Goal: Transaction & Acquisition: Purchase product/service

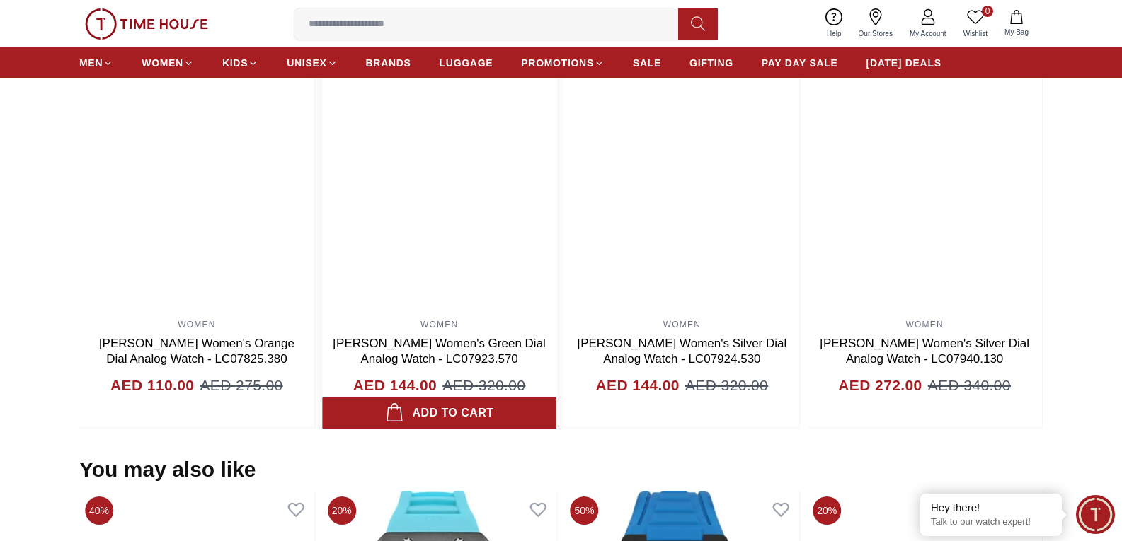
scroll to position [991, 0]
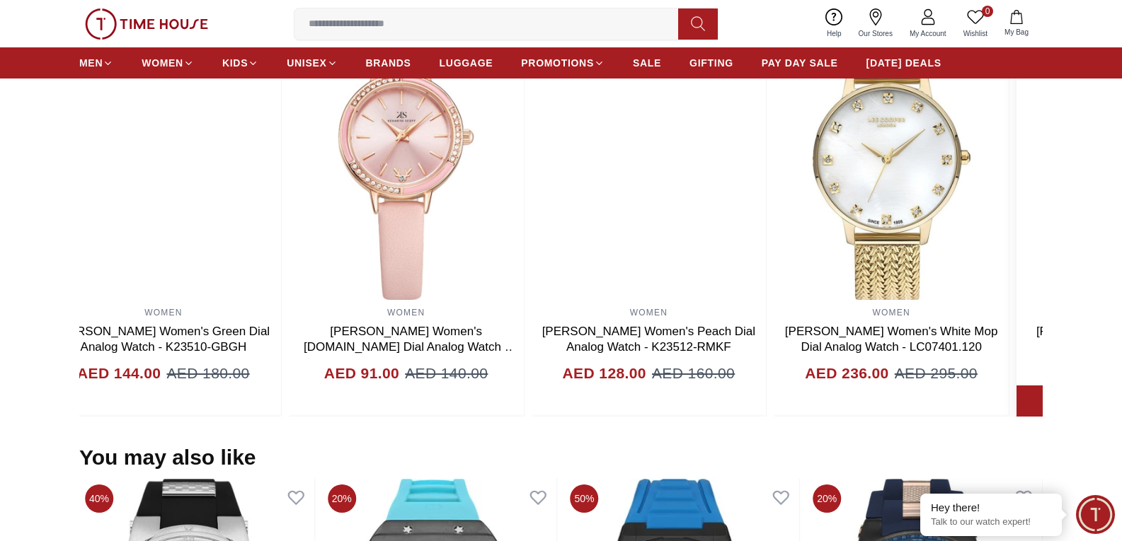
click at [1121, 426] on html "100% Genuine products with International Warranty Shop From UAE | العربية | Cur…" at bounding box center [561, 214] width 1122 height 2411
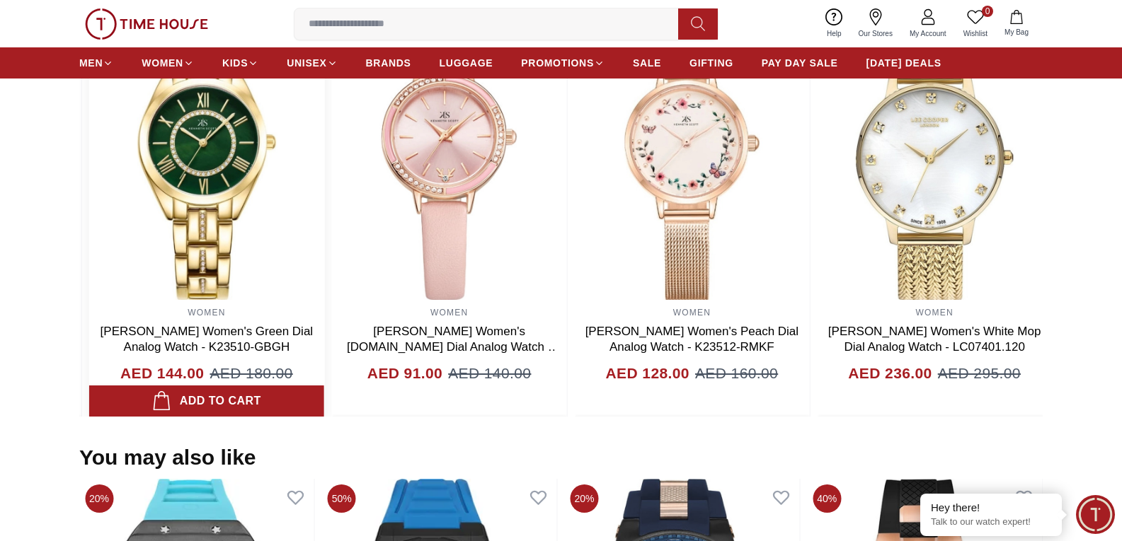
click at [314, 290] on img at bounding box center [206, 158] width 235 height 283
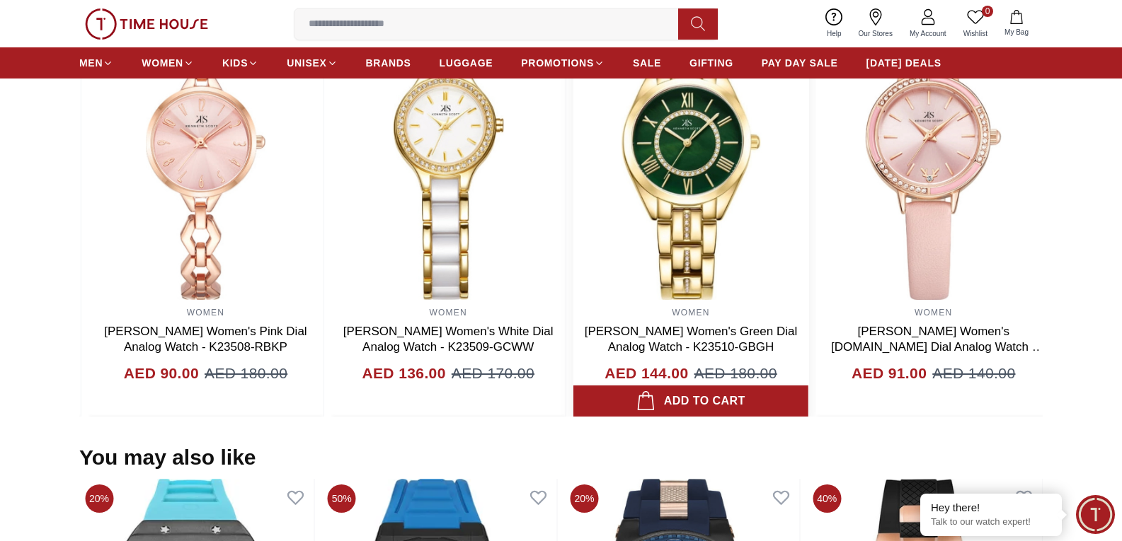
click at [711, 300] on img at bounding box center [690, 158] width 235 height 283
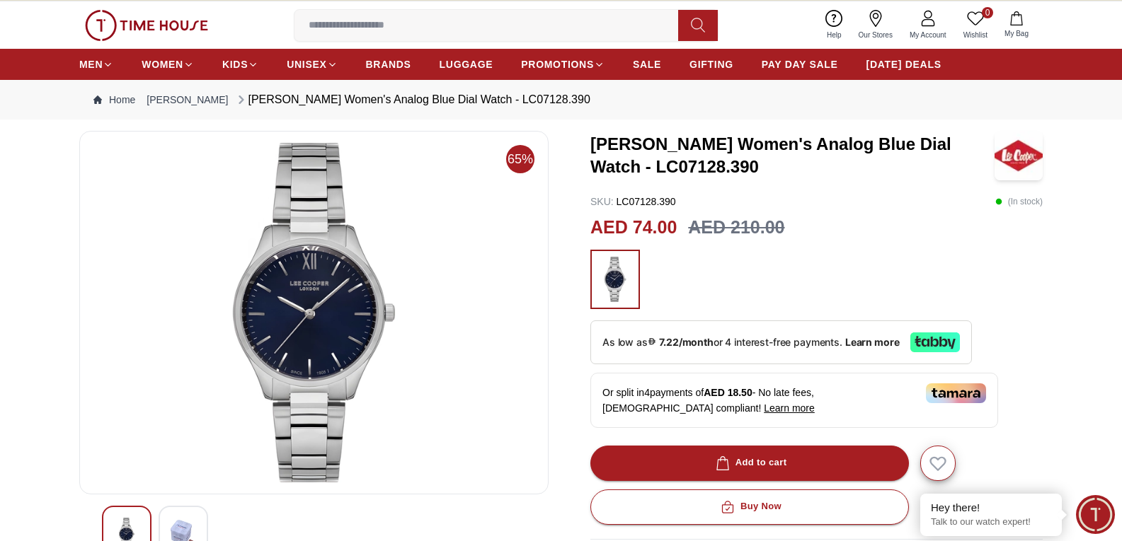
scroll to position [0, 0]
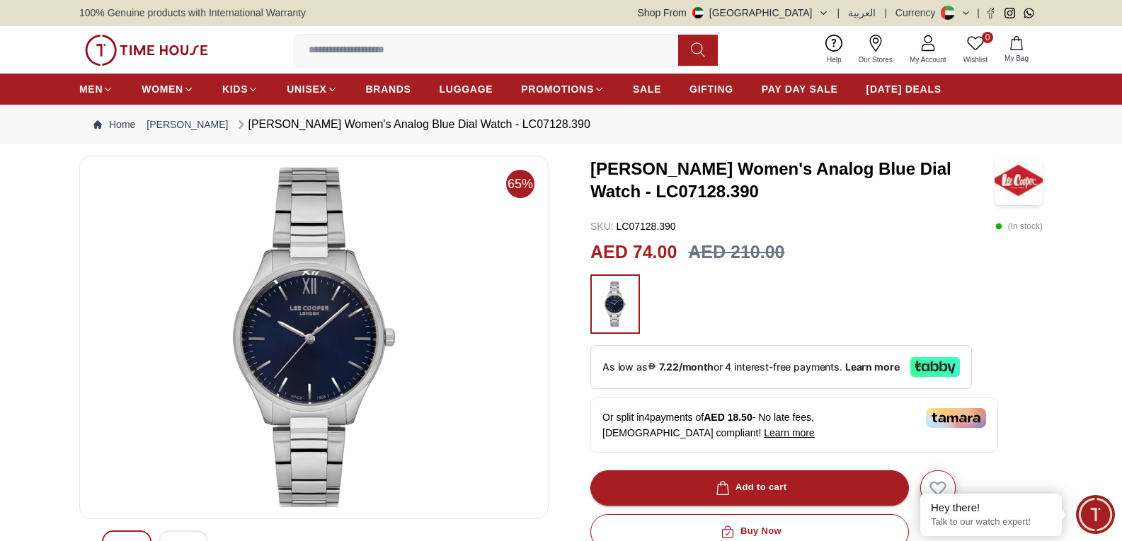
click at [1016, 187] on img at bounding box center [1018, 181] width 48 height 50
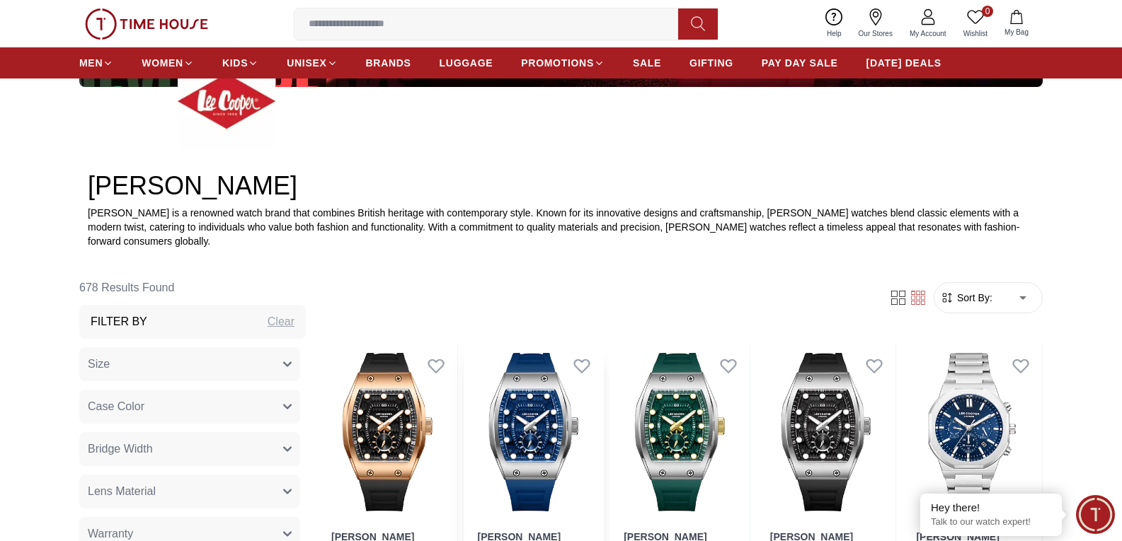
scroll to position [637, 0]
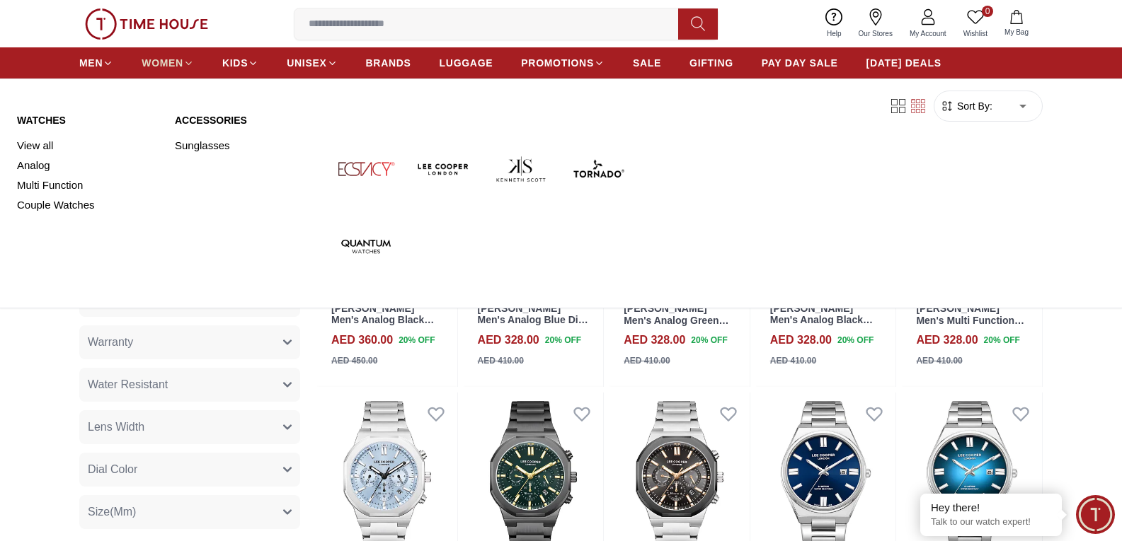
click at [177, 59] on span "WOMEN" at bounding box center [163, 63] width 42 height 14
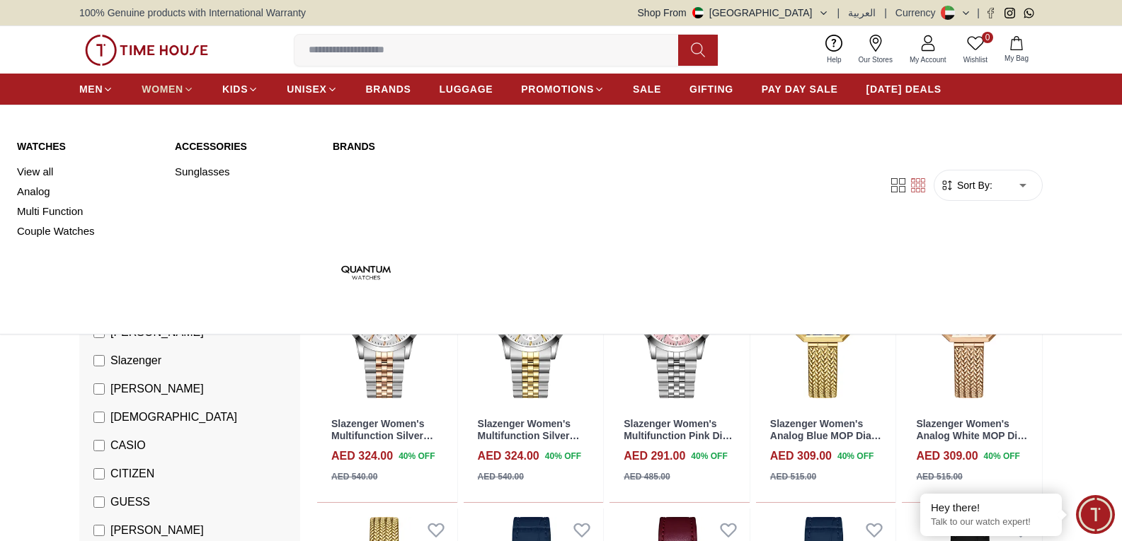
click at [159, 86] on span "WOMEN" at bounding box center [163, 89] width 42 height 14
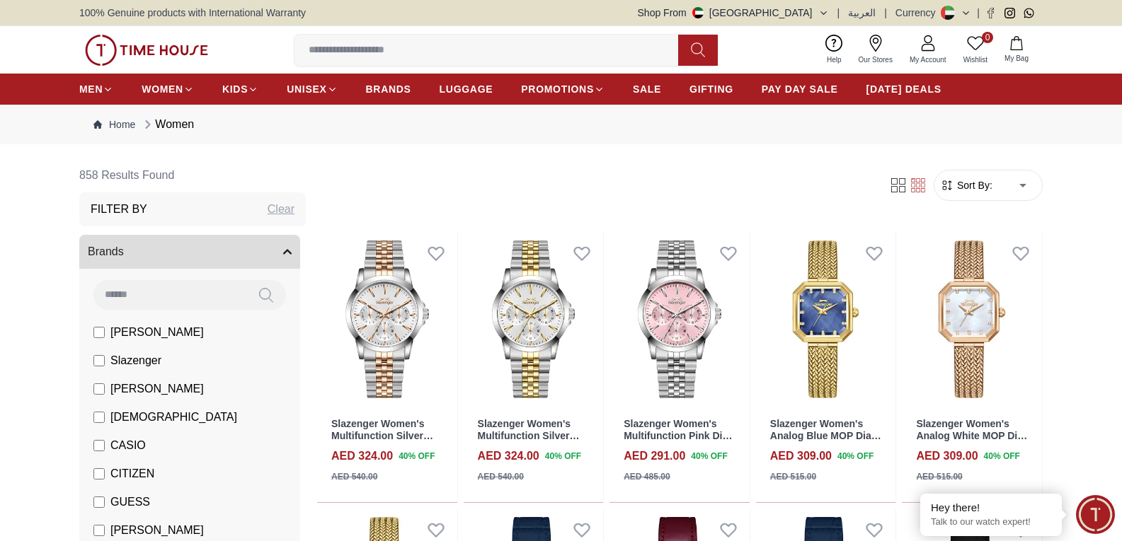
click at [100, 341] on li "[PERSON_NAME]" at bounding box center [192, 332] width 215 height 28
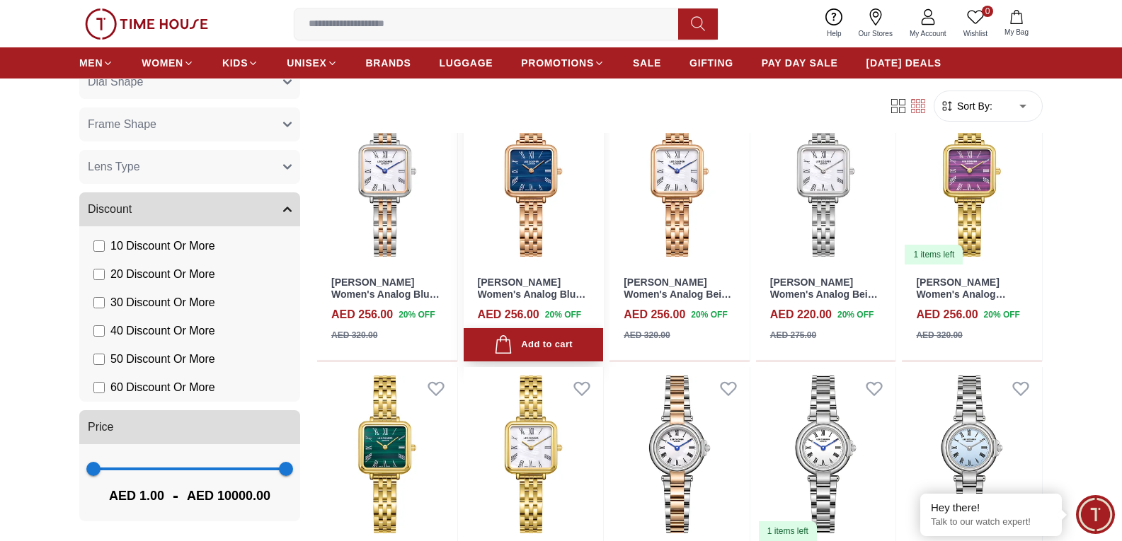
scroll to position [283, 0]
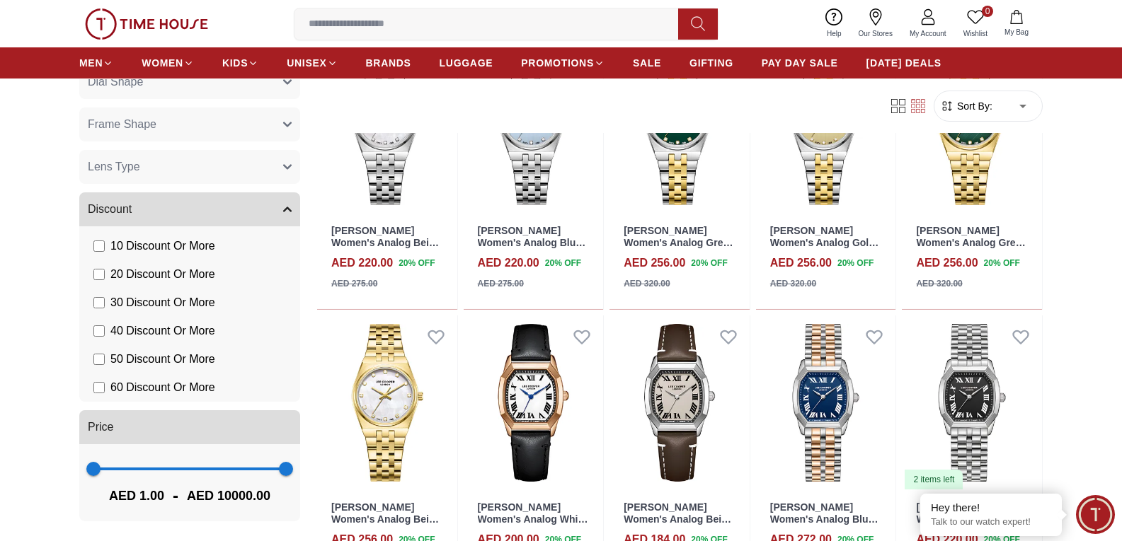
scroll to position [1062, 0]
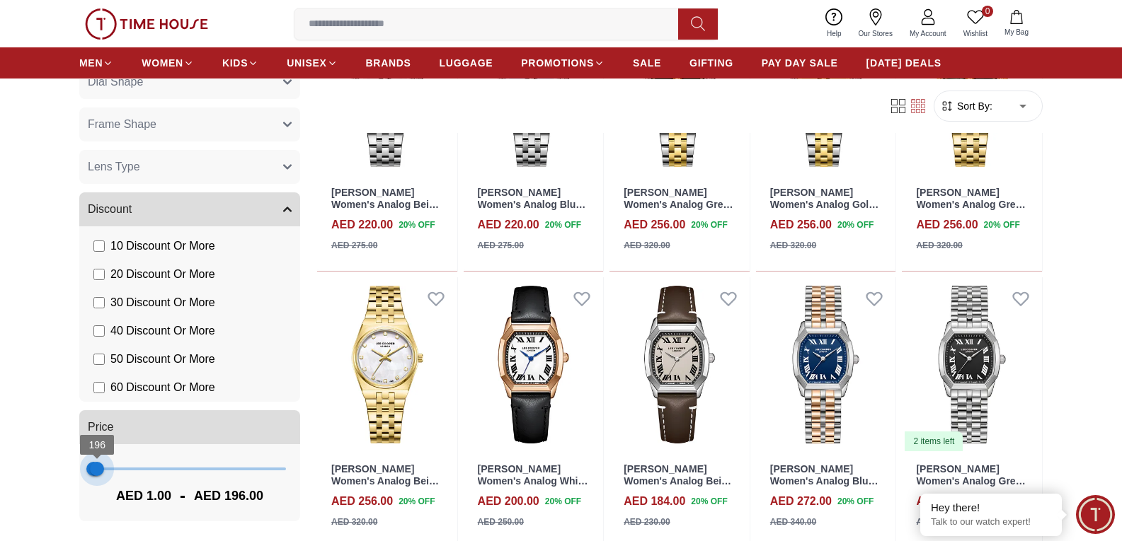
drag, startPoint x: 272, startPoint y: 468, endPoint x: 97, endPoint y: 490, distance: 176.9
click at [97, 490] on div "1 196 AED 1.00 - AED 196.00" at bounding box center [189, 482] width 221 height 77
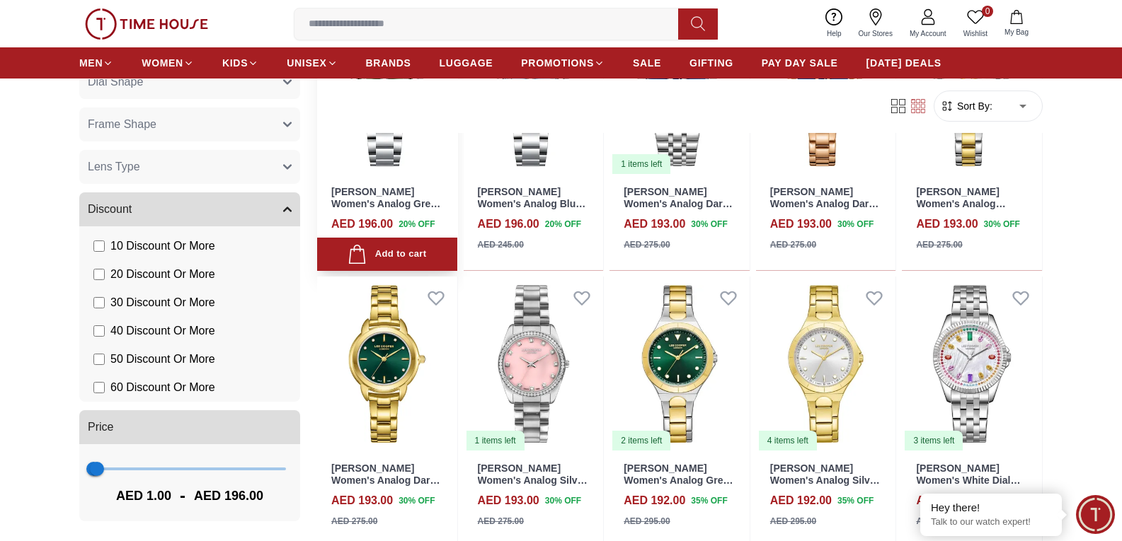
scroll to position [283, 0]
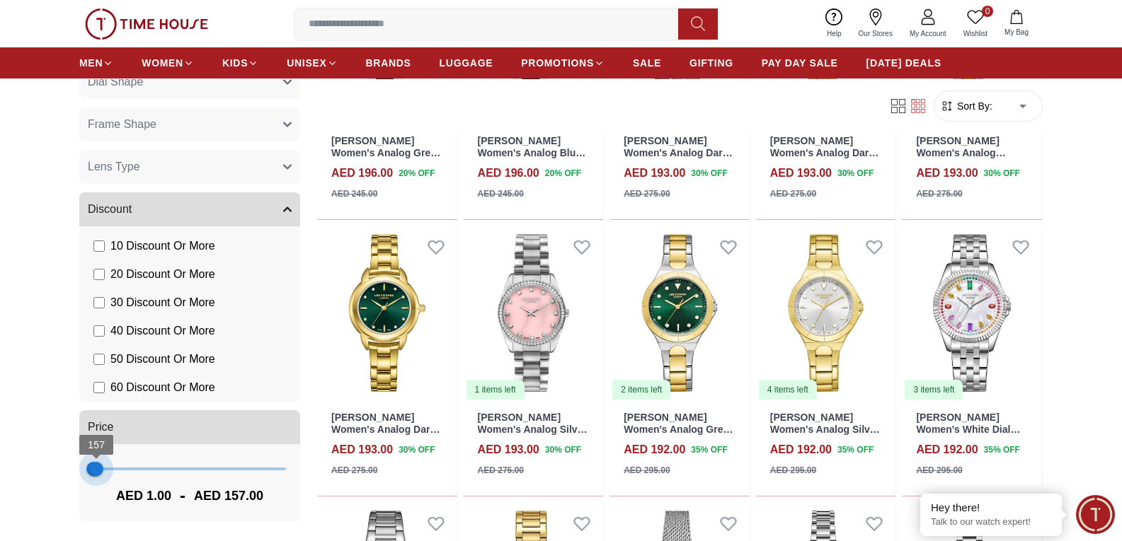
drag, startPoint x: 100, startPoint y: 469, endPoint x: 97, endPoint y: 459, distance: 10.3
click at [95, 475] on span "157" at bounding box center [96, 469] width 14 height 14
type input "**"
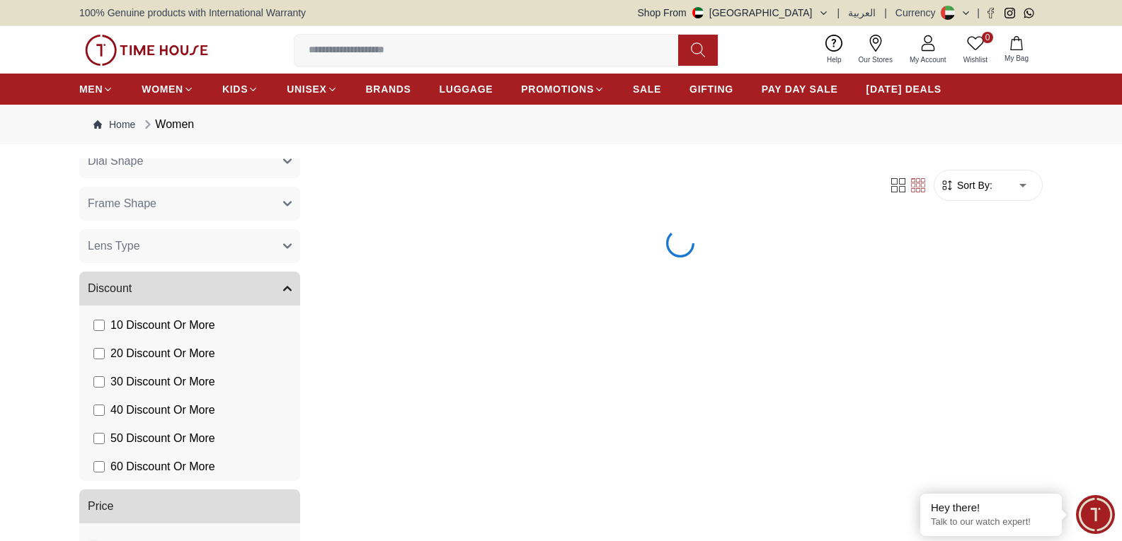
click at [110, 447] on label "50 Discount Or More" at bounding box center [154, 438] width 122 height 17
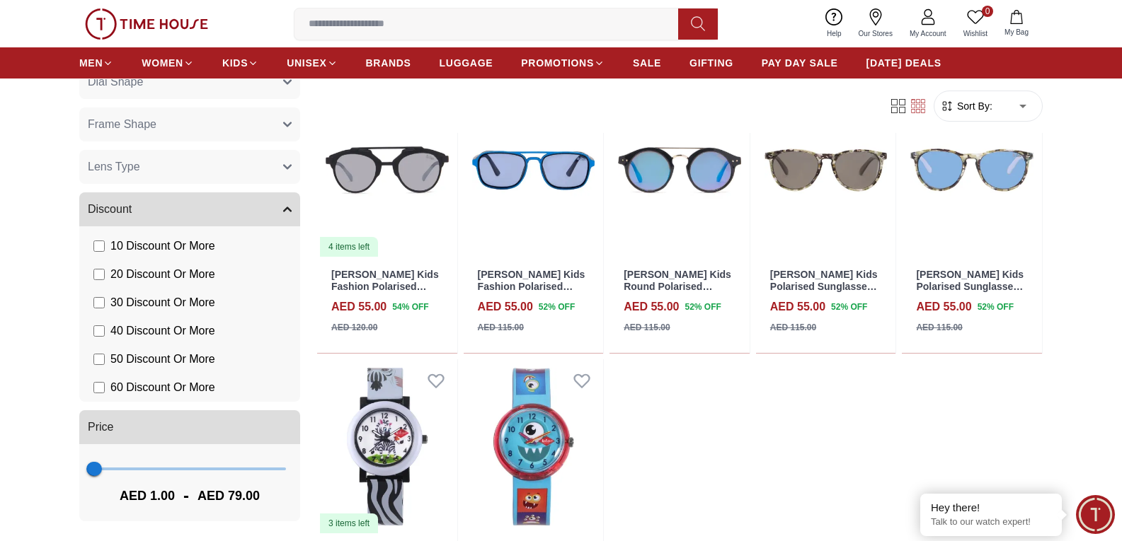
scroll to position [425, 0]
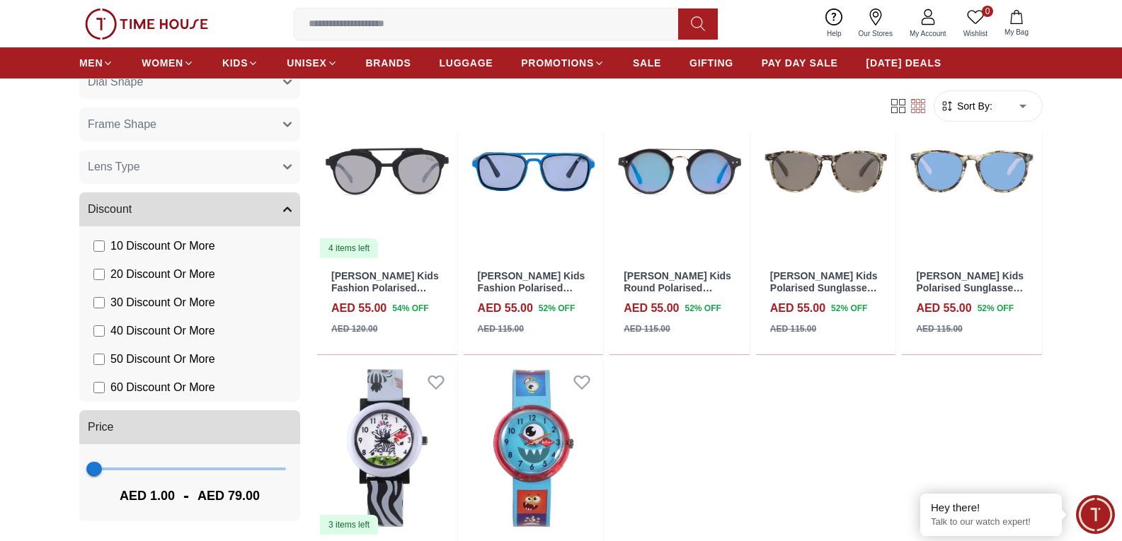
click at [108, 324] on label "40 Discount Or More" at bounding box center [154, 331] width 122 height 17
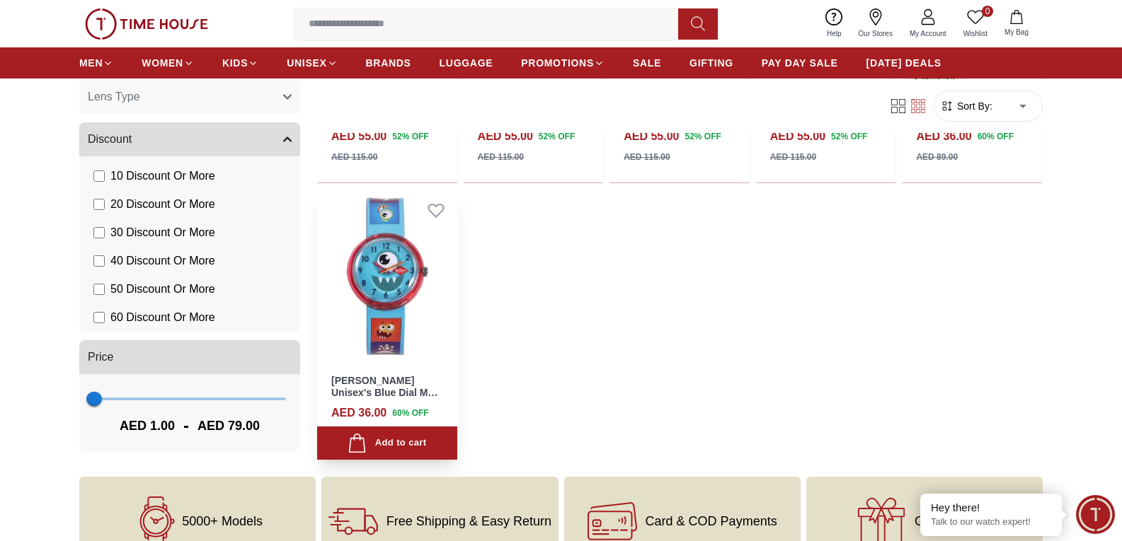
scroll to position [849, 0]
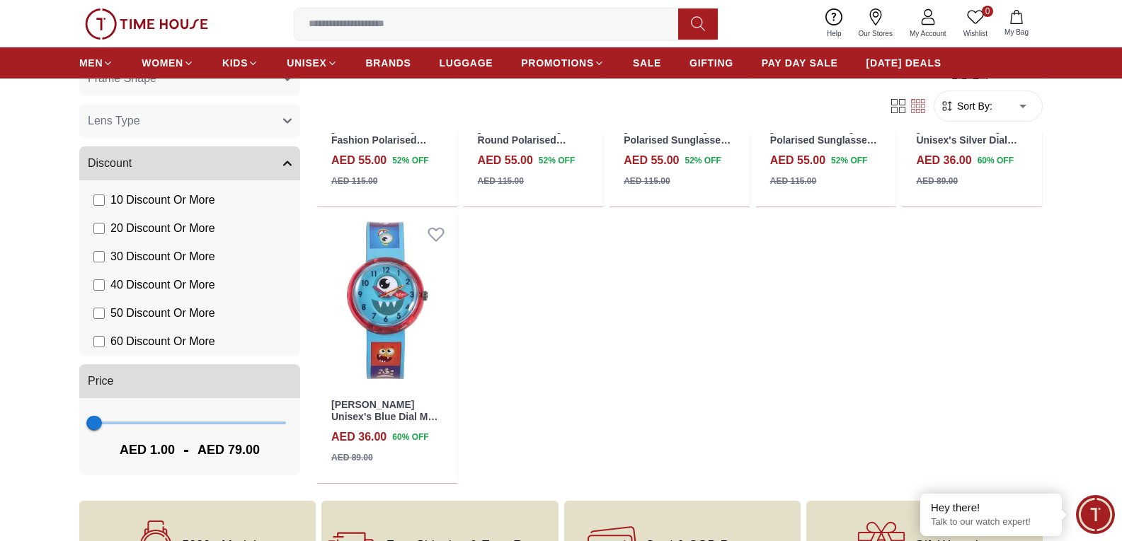
click at [117, 262] on span "30 Discount Or More" at bounding box center [162, 256] width 105 height 17
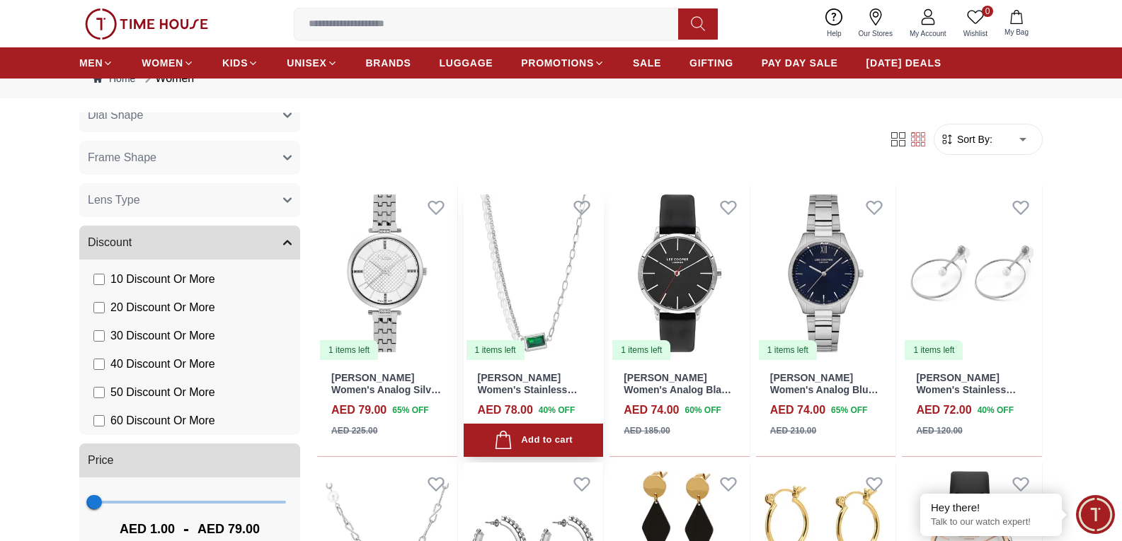
scroll to position [71, 0]
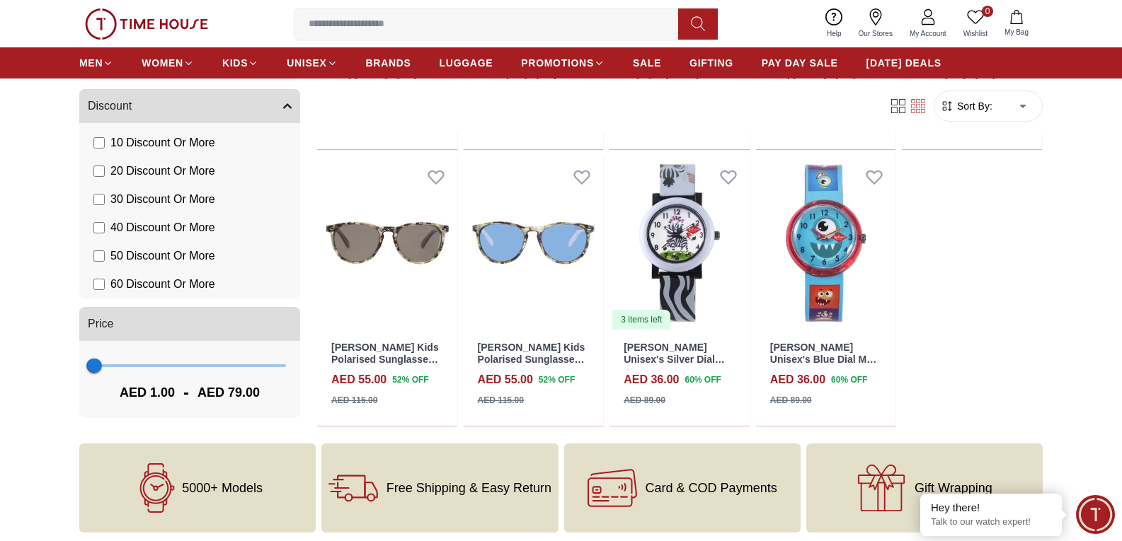
scroll to position [991, 0]
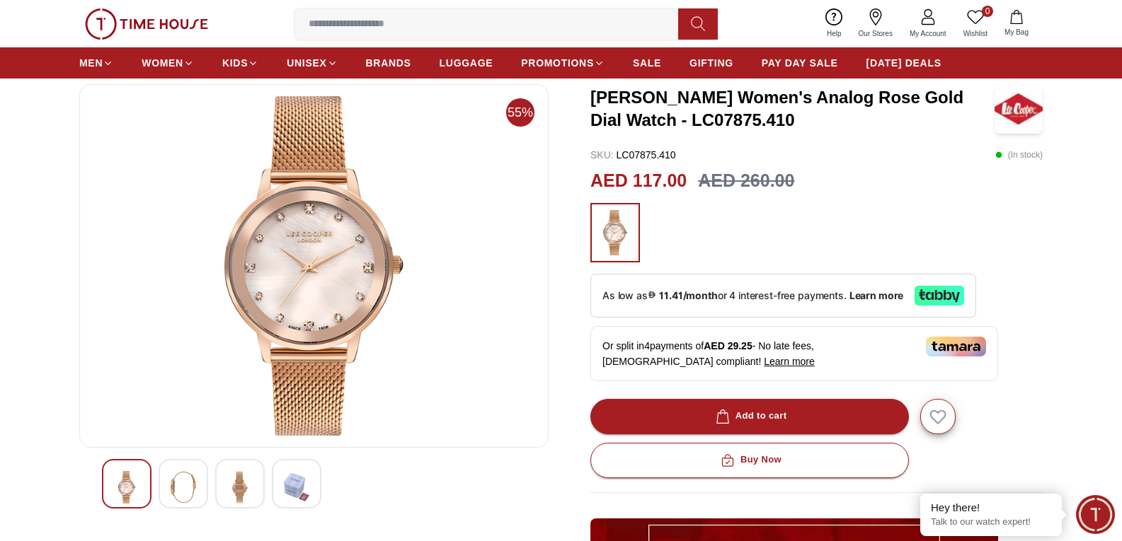
scroll to position [71, 0]
click at [177, 487] on img at bounding box center [183, 488] width 25 height 33
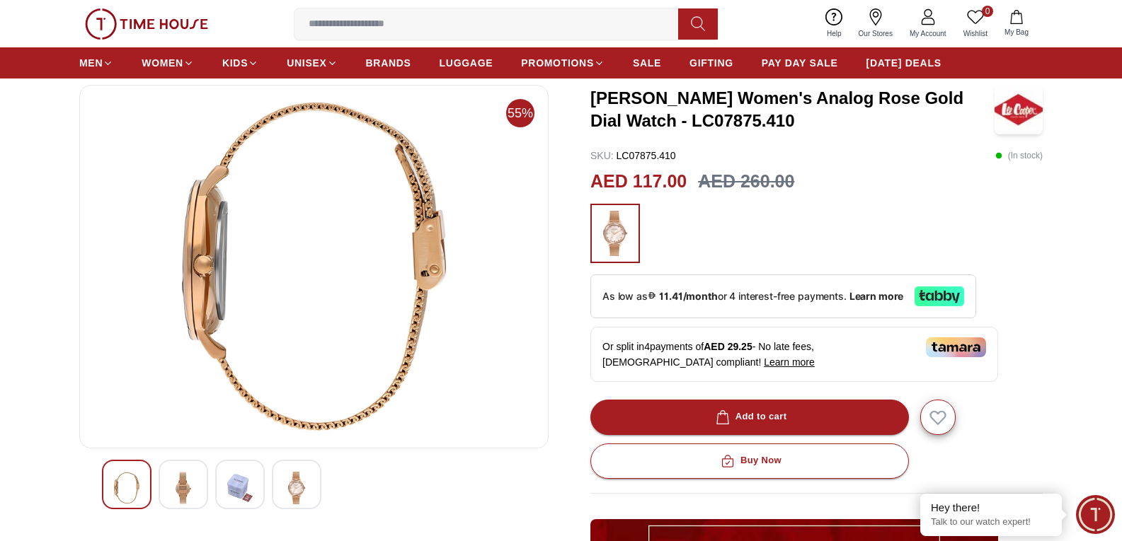
click at [238, 489] on img at bounding box center [239, 488] width 25 height 33
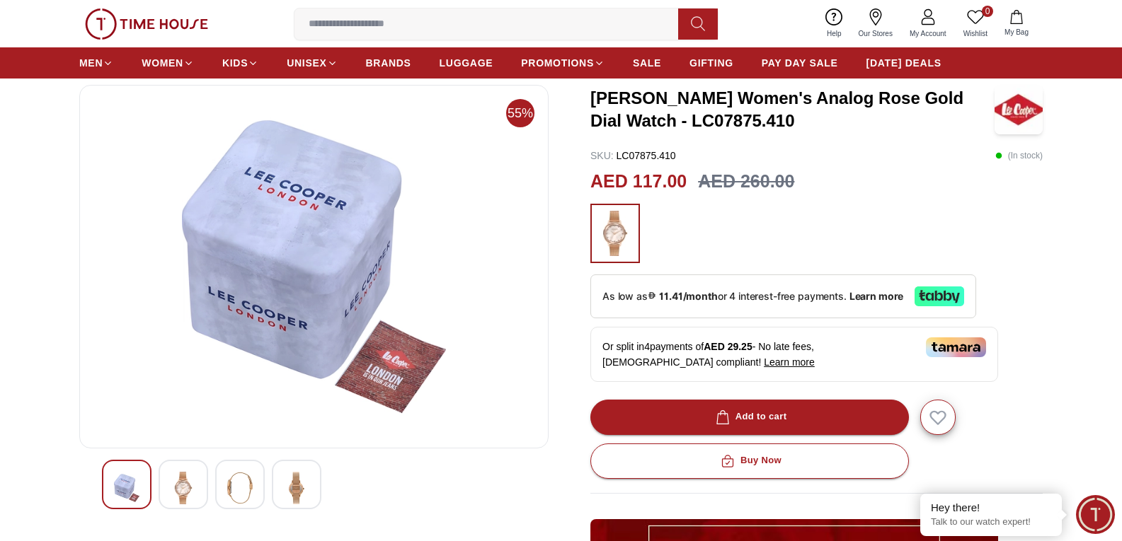
click at [286, 495] on img at bounding box center [296, 488] width 25 height 33
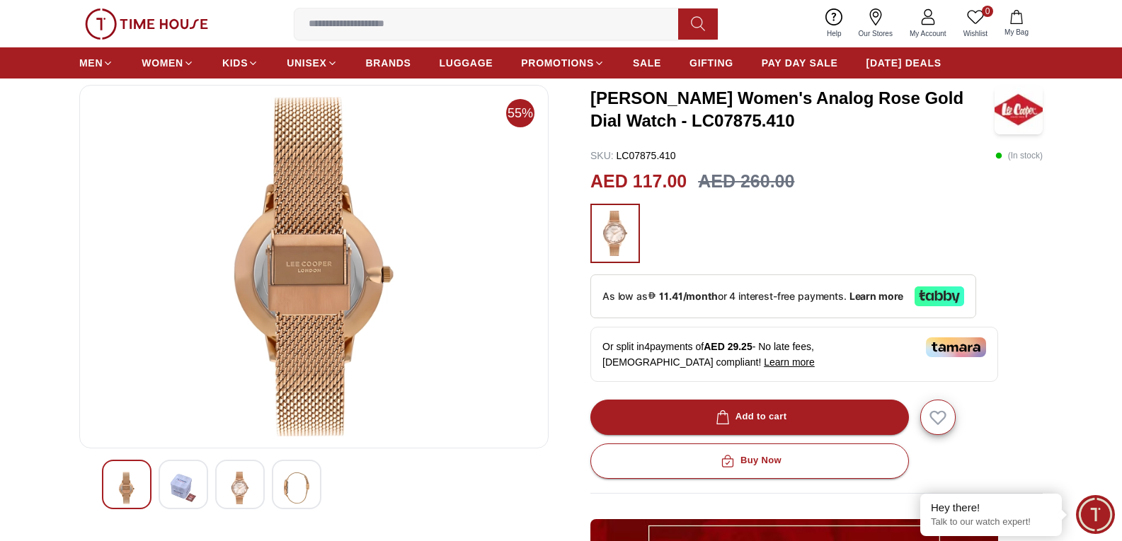
click at [251, 491] on img at bounding box center [239, 488] width 25 height 33
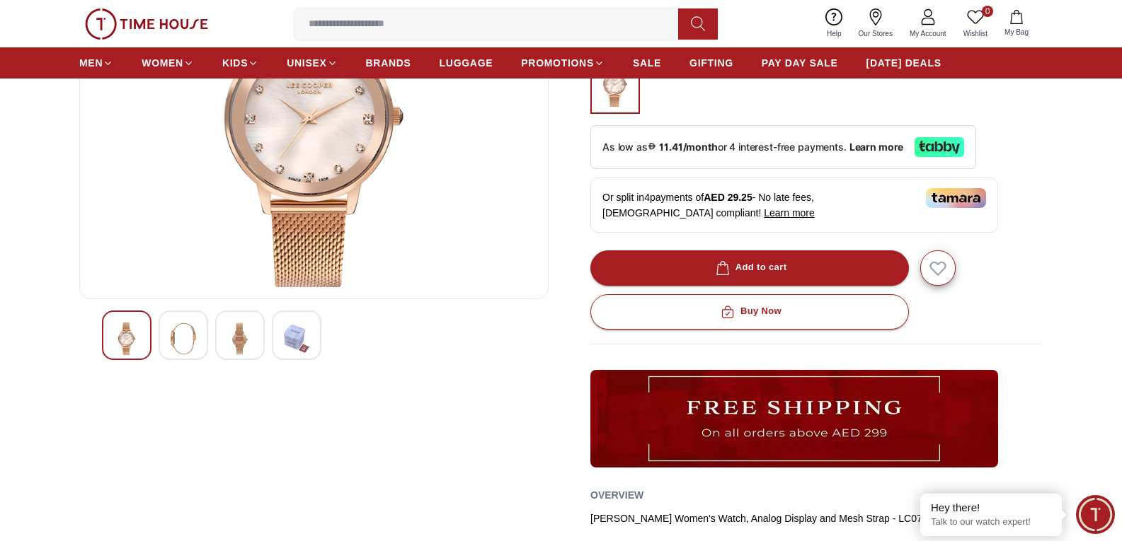
scroll to position [142, 0]
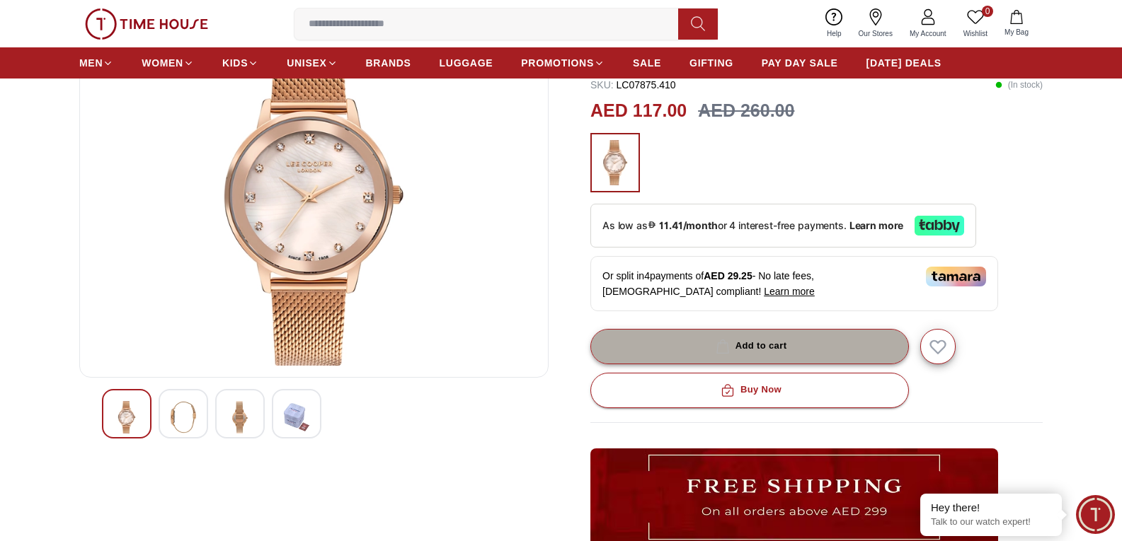
click at [671, 345] on button "Add to cart" at bounding box center [749, 346] width 318 height 35
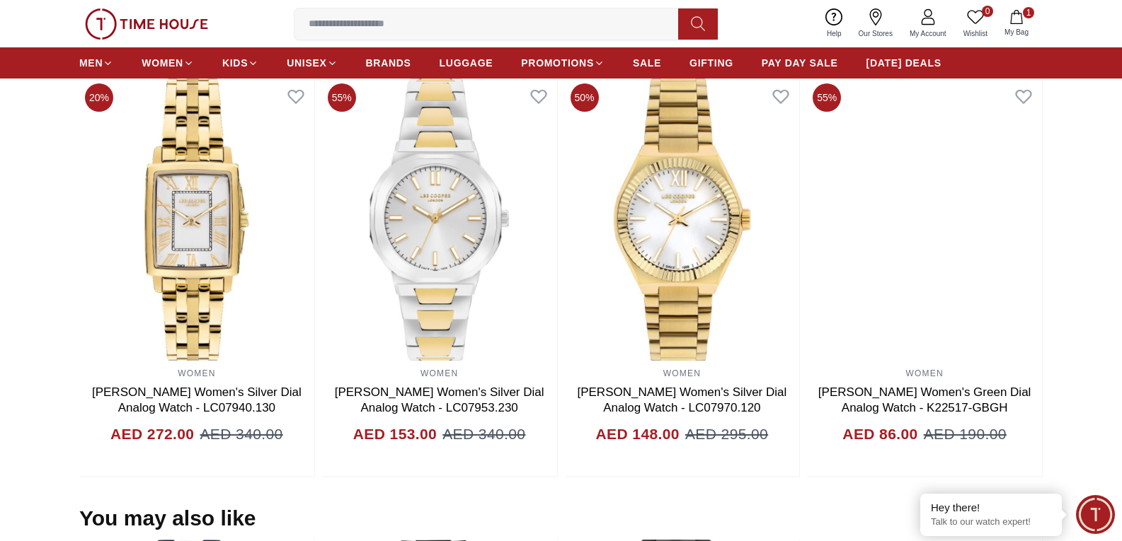
scroll to position [920, 0]
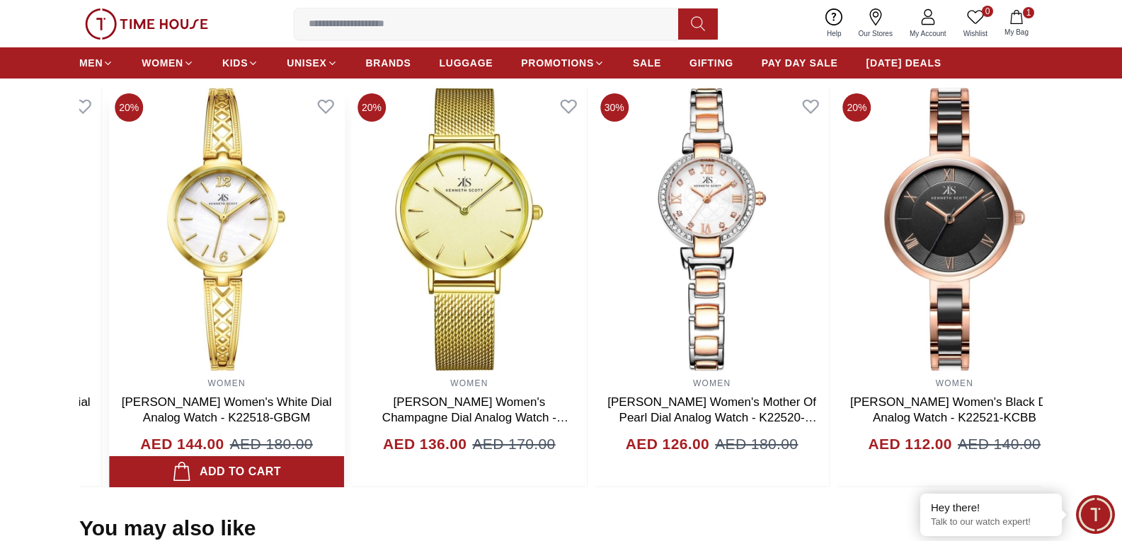
click at [225, 282] on img at bounding box center [226, 229] width 235 height 283
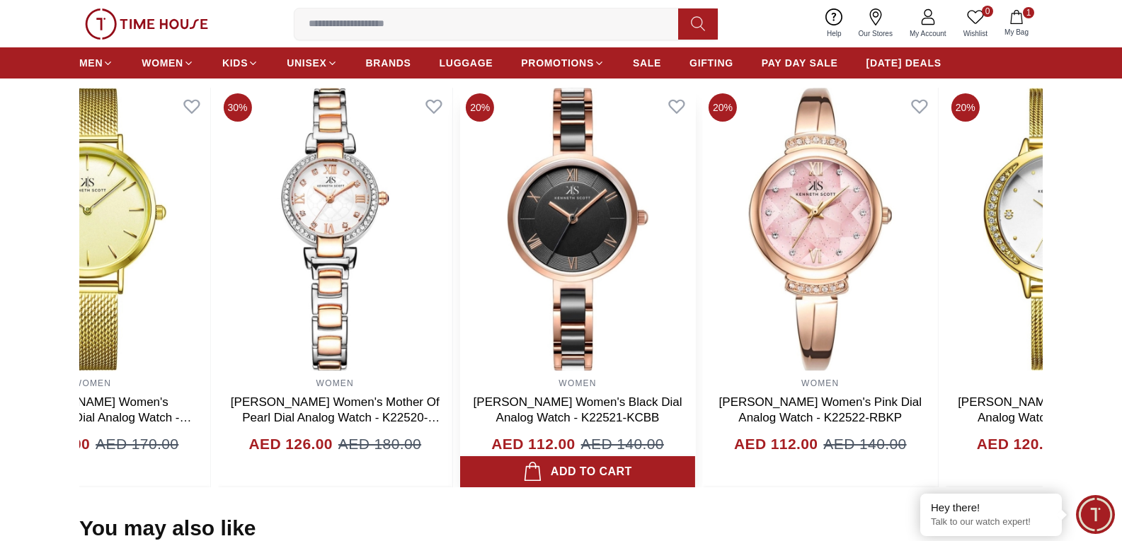
click at [565, 309] on img at bounding box center [577, 229] width 235 height 283
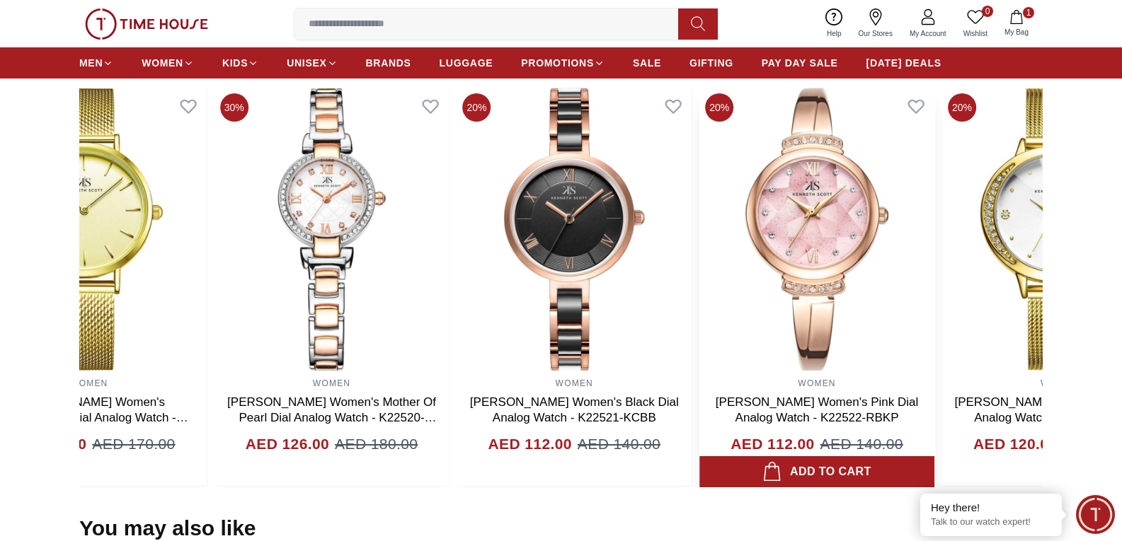
click at [699, 341] on img at bounding box center [816, 229] width 235 height 283
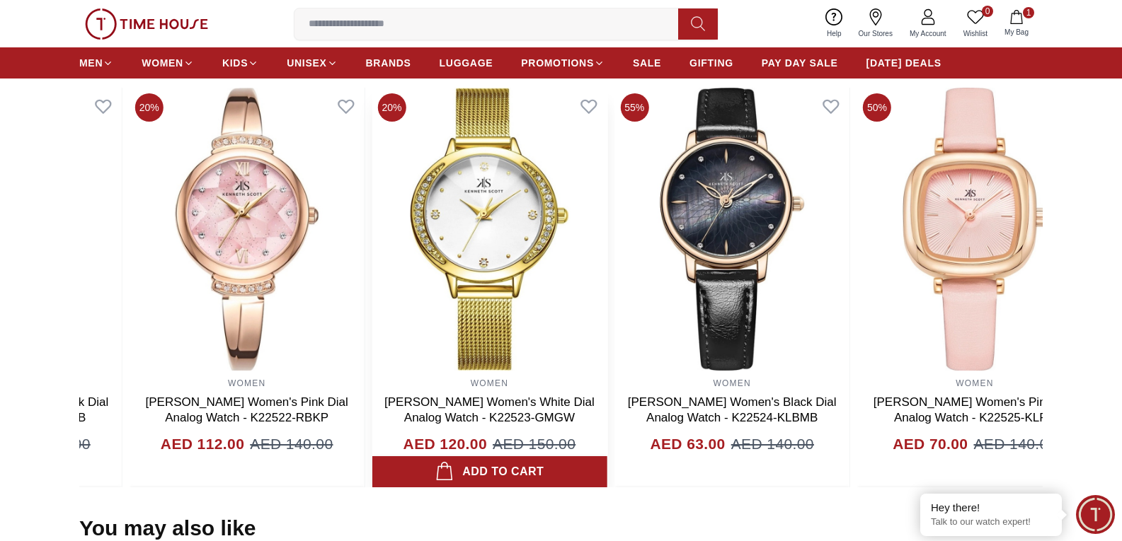
click at [515, 351] on img at bounding box center [489, 229] width 235 height 283
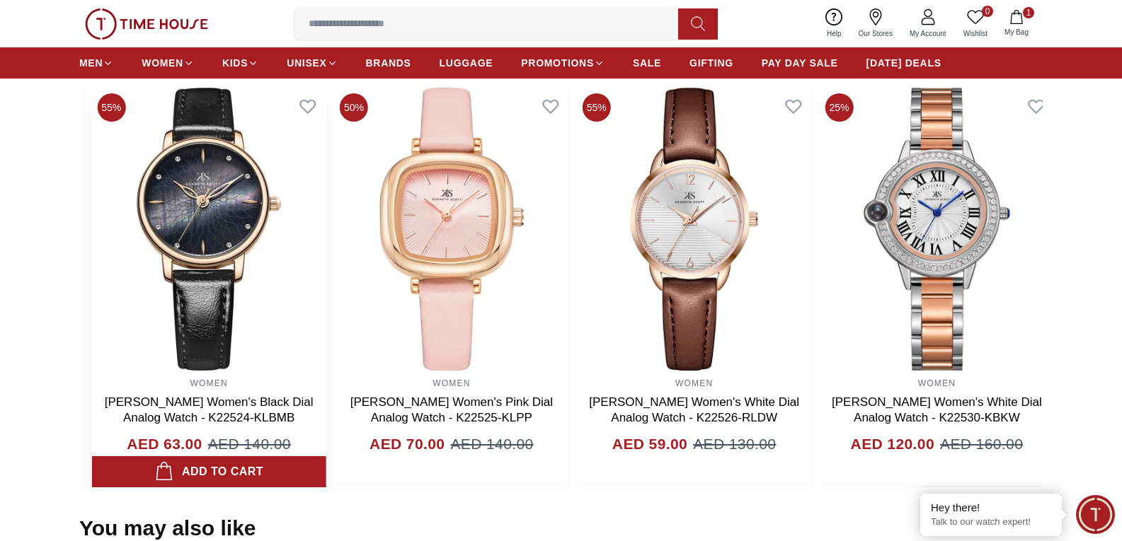
click at [288, 404] on div "WOMEN [PERSON_NAME] Women's Black Dial Analog Watch - K22524-KLBMB AED 63.00 AE…" at bounding box center [208, 288] width 235 height 400
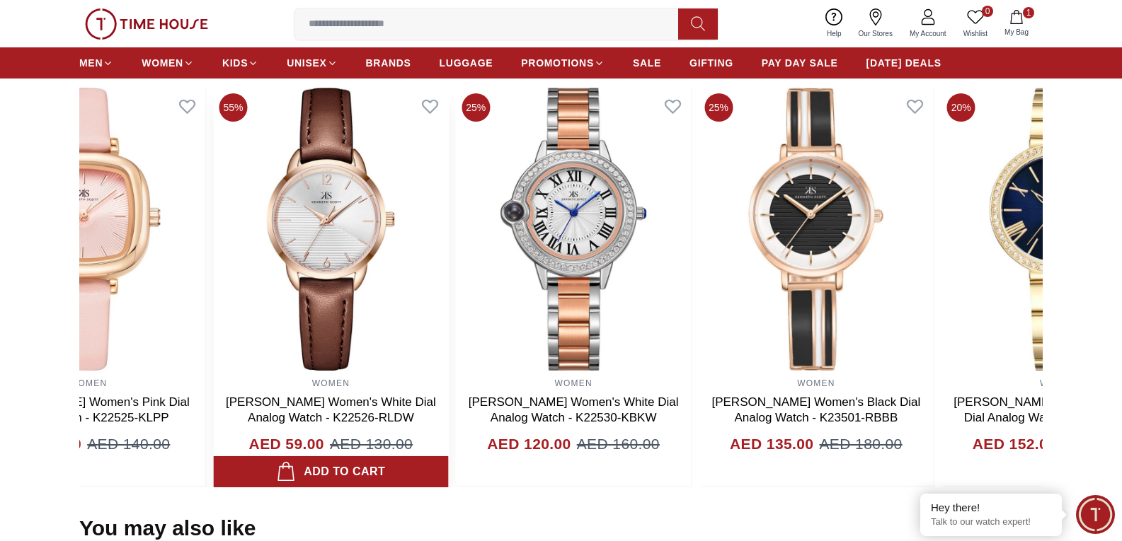
click at [359, 323] on img at bounding box center [331, 229] width 235 height 283
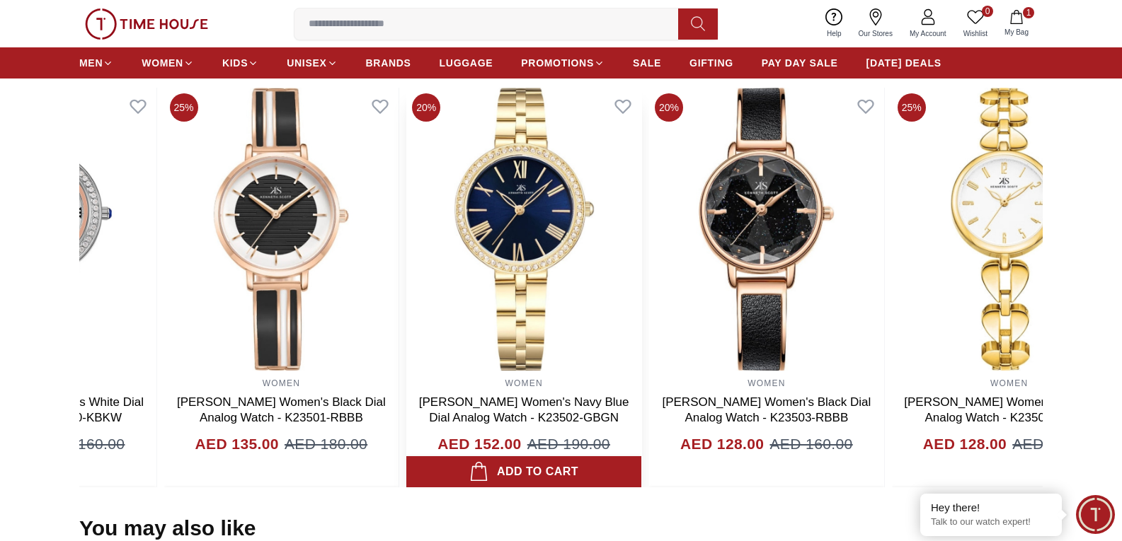
click at [443, 341] on img at bounding box center [523, 229] width 235 height 283
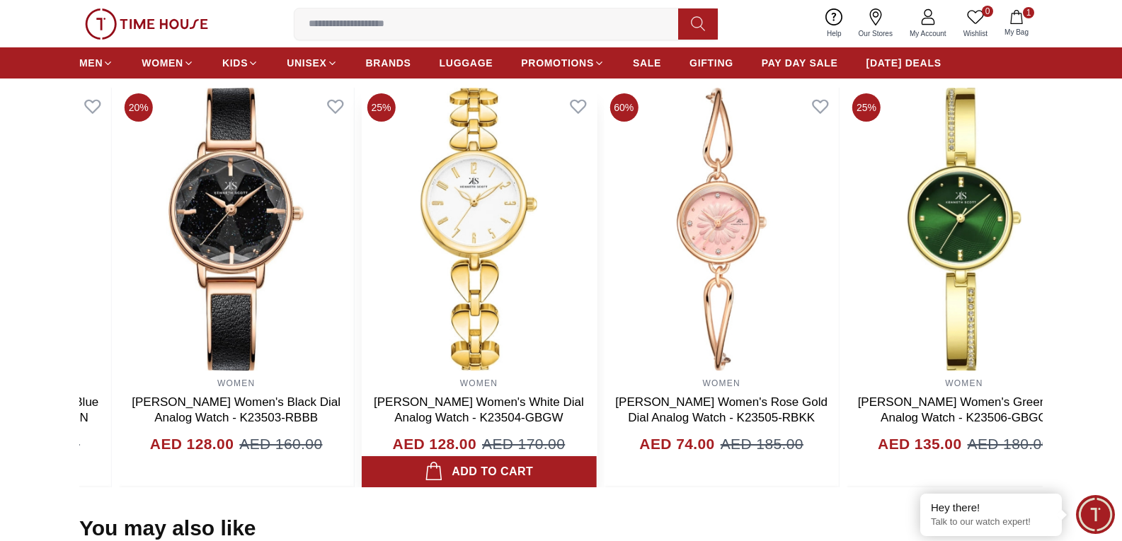
click at [367, 369] on img at bounding box center [479, 229] width 235 height 283
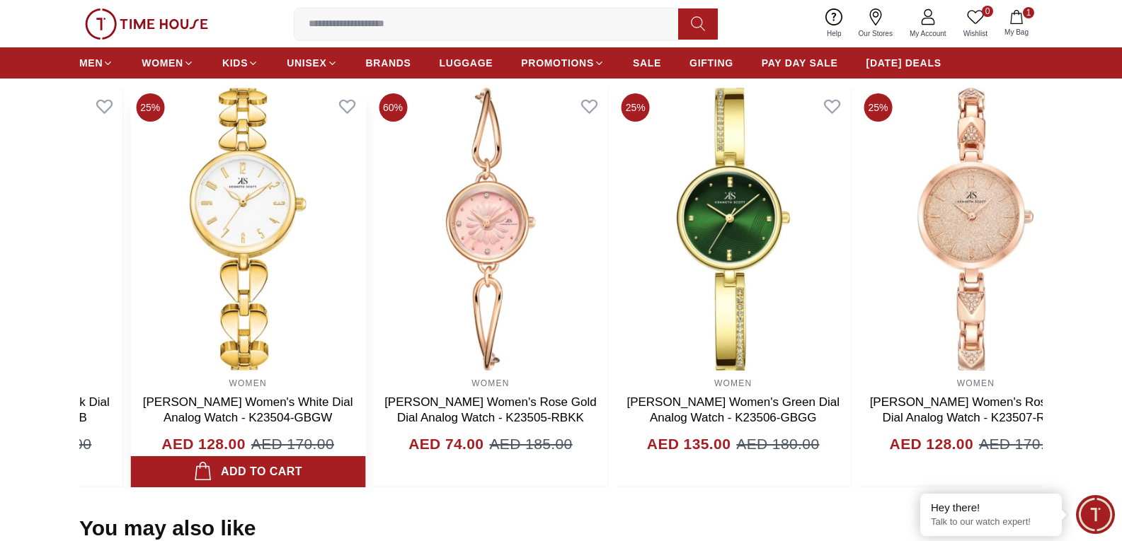
click at [181, 356] on img at bounding box center [247, 229] width 235 height 283
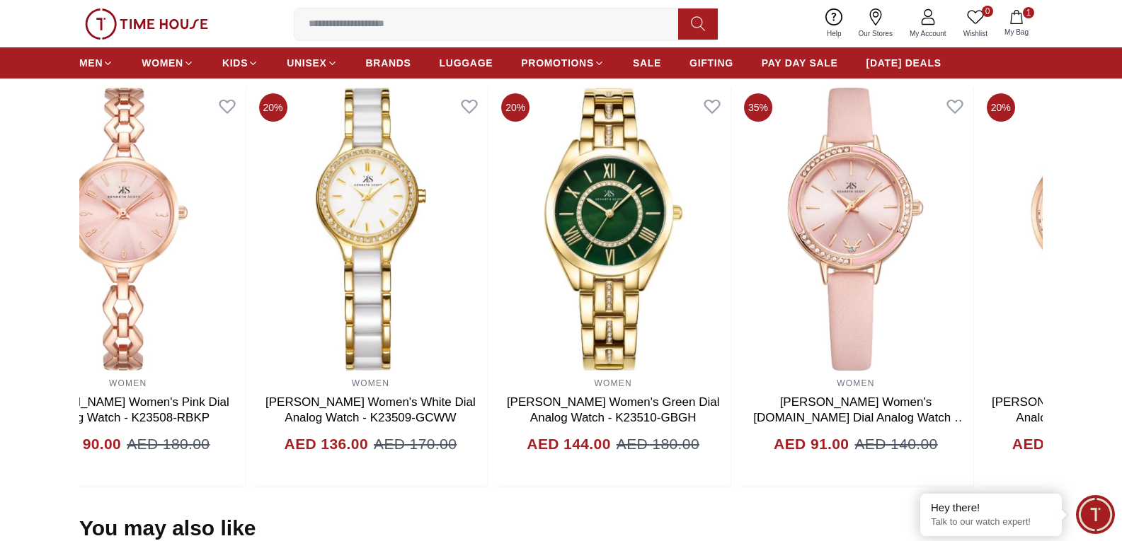
click at [0, 239] on html "100% Genuine products with International Warranty Shop From [GEOGRAPHIC_DATA] |…" at bounding box center [561, 285] width 1122 height 2411
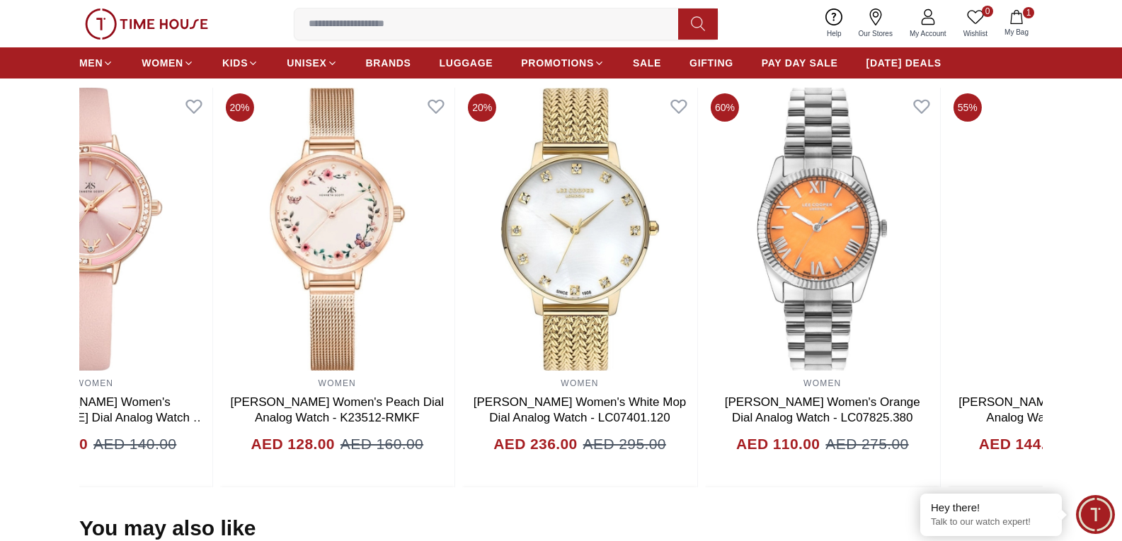
click at [0, 258] on html "100% Genuine products with International Warranty Shop From [GEOGRAPHIC_DATA] |…" at bounding box center [561, 285] width 1122 height 2411
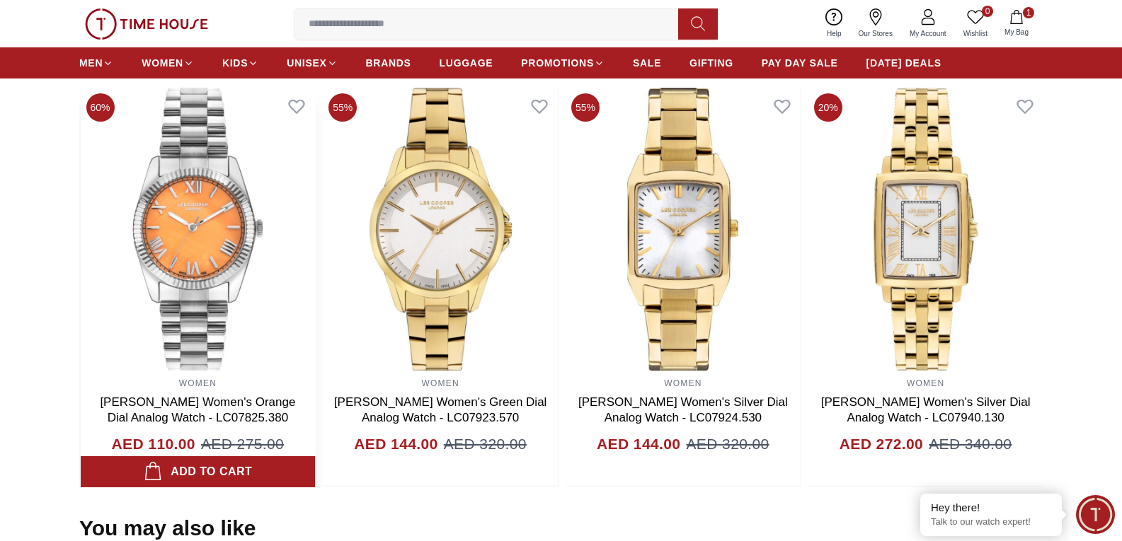
click at [144, 330] on img at bounding box center [198, 229] width 235 height 283
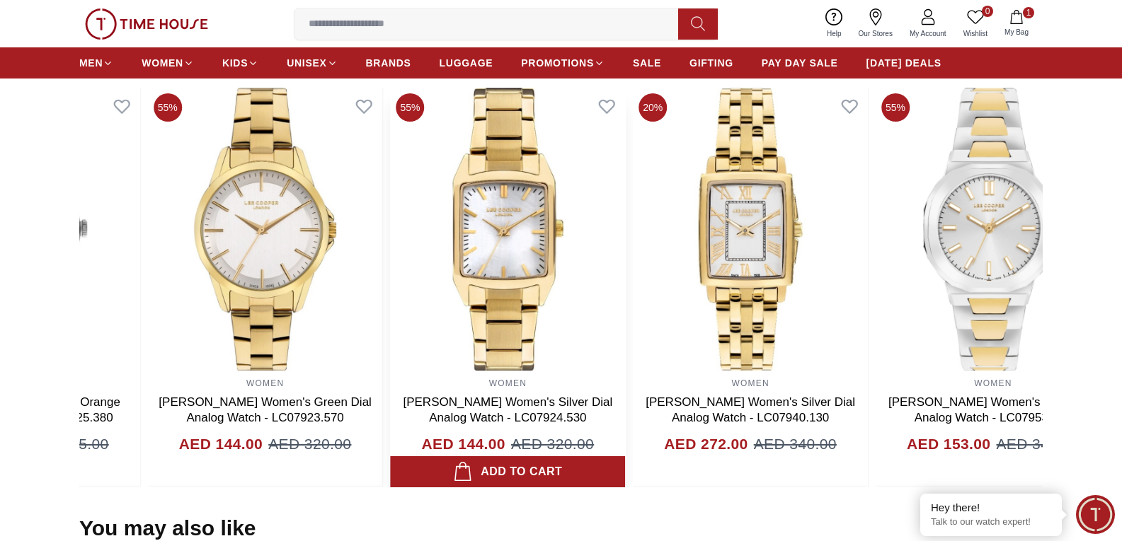
click at [68, 340] on section "Related Products View All 50% WOMEN [PERSON_NAME] Women's Silver Dial Analog Wa…" at bounding box center [561, 271] width 1122 height 434
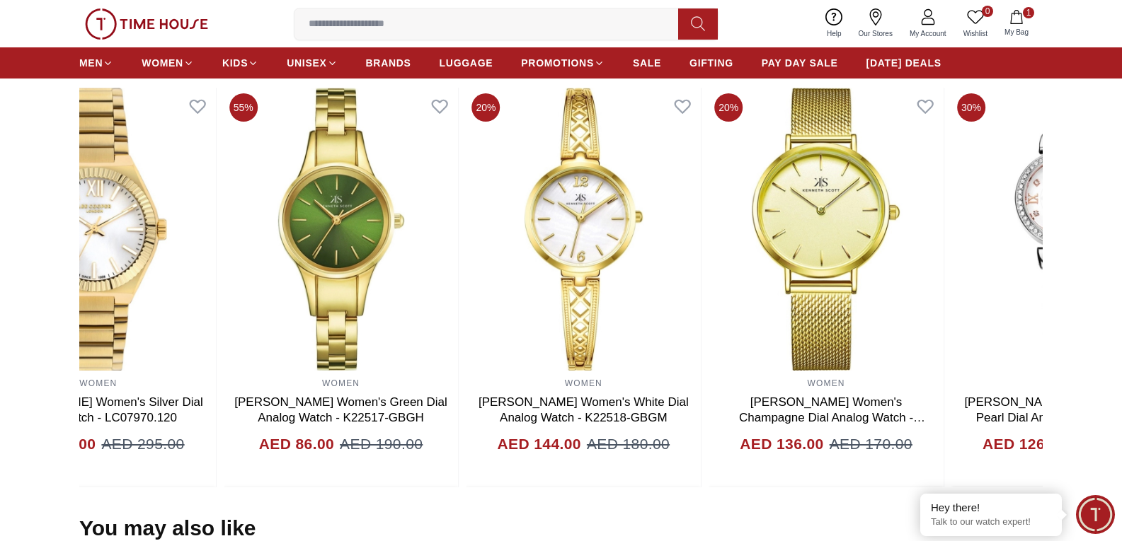
click at [0, 368] on html "100% Genuine products with International Warranty Shop From [GEOGRAPHIC_DATA] |…" at bounding box center [561, 285] width 1122 height 2411
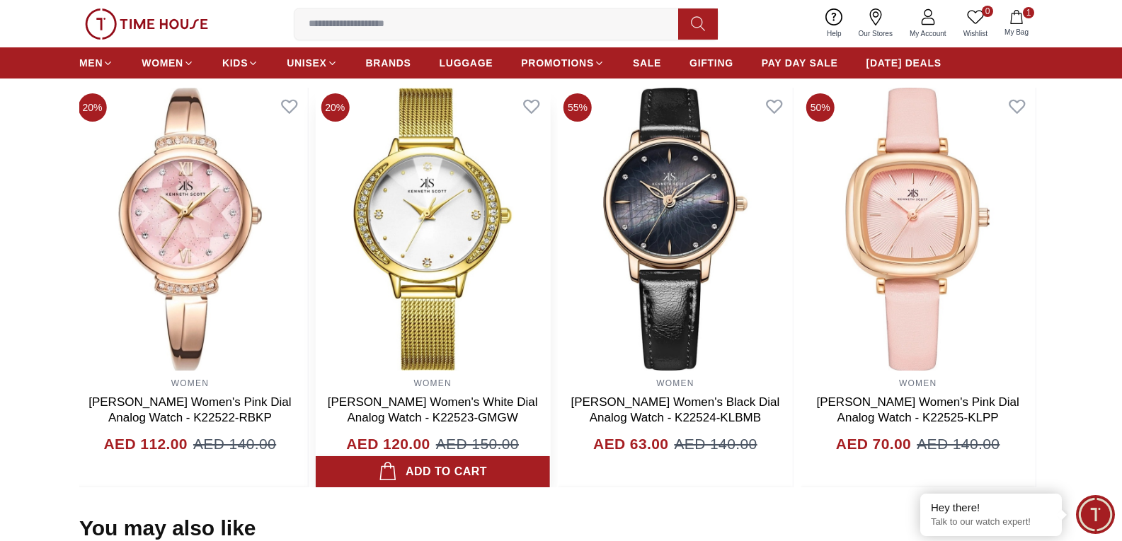
click at [356, 306] on img at bounding box center [432, 229] width 235 height 283
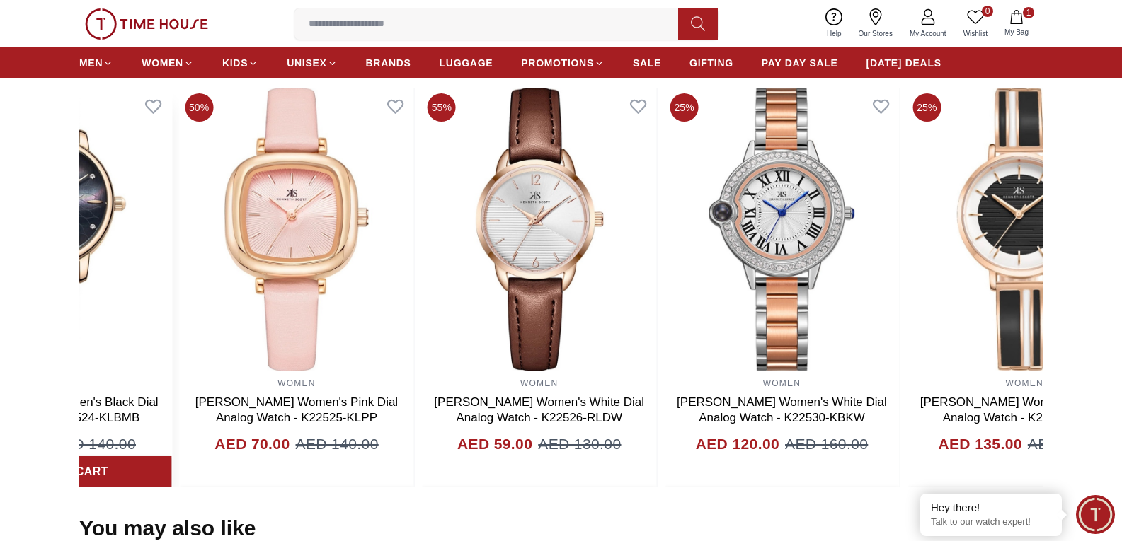
click at [122, 287] on img at bounding box center [53, 229] width 235 height 283
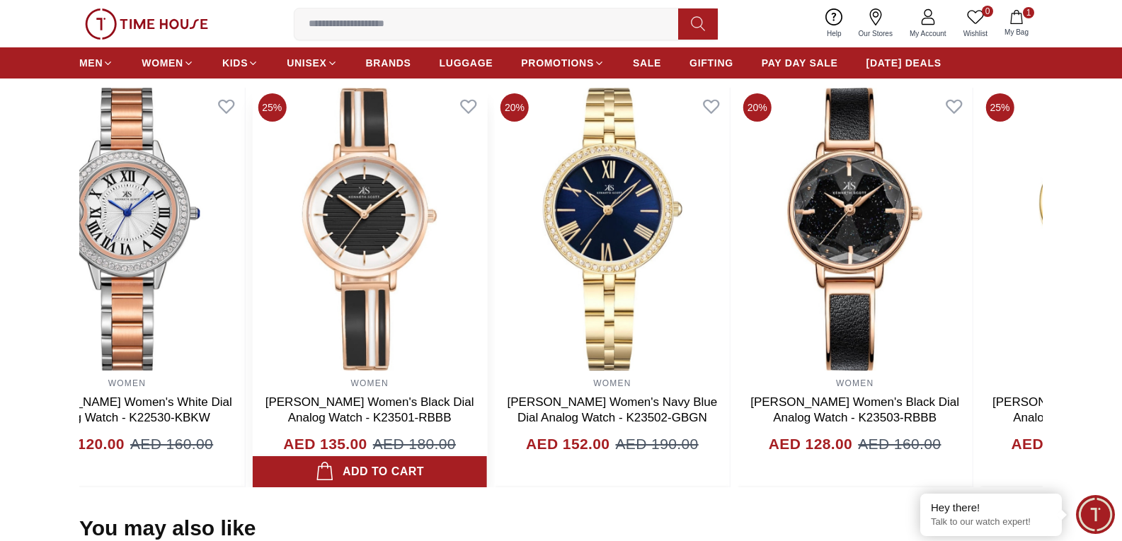
click at [348, 357] on img at bounding box center [369, 229] width 235 height 283
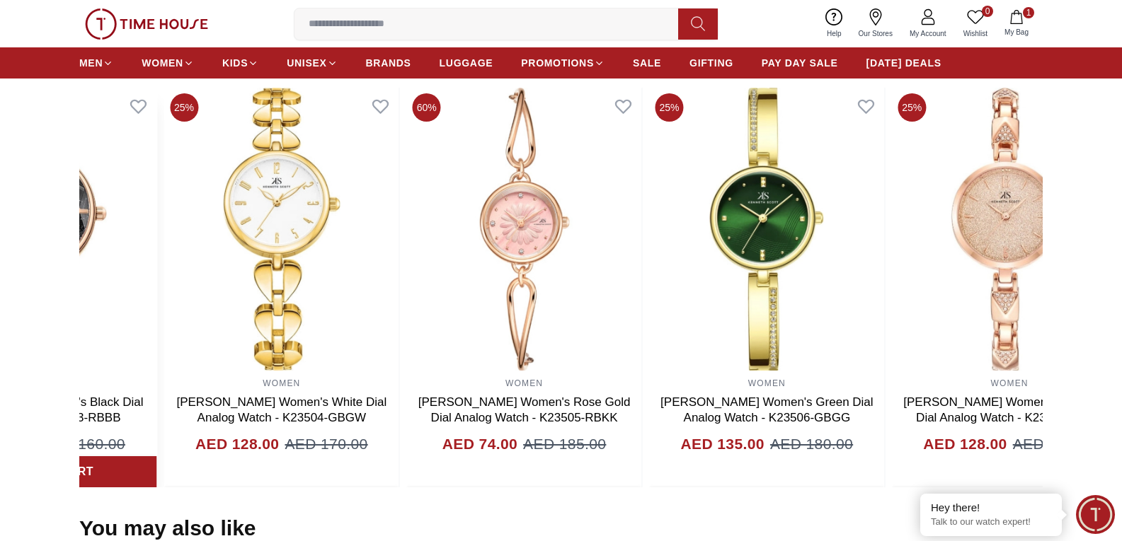
click at [21, 292] on section "Related Products View All 50% WOMEN [PERSON_NAME] Women's Pink Dial Analog Watc…" at bounding box center [561, 271] width 1122 height 434
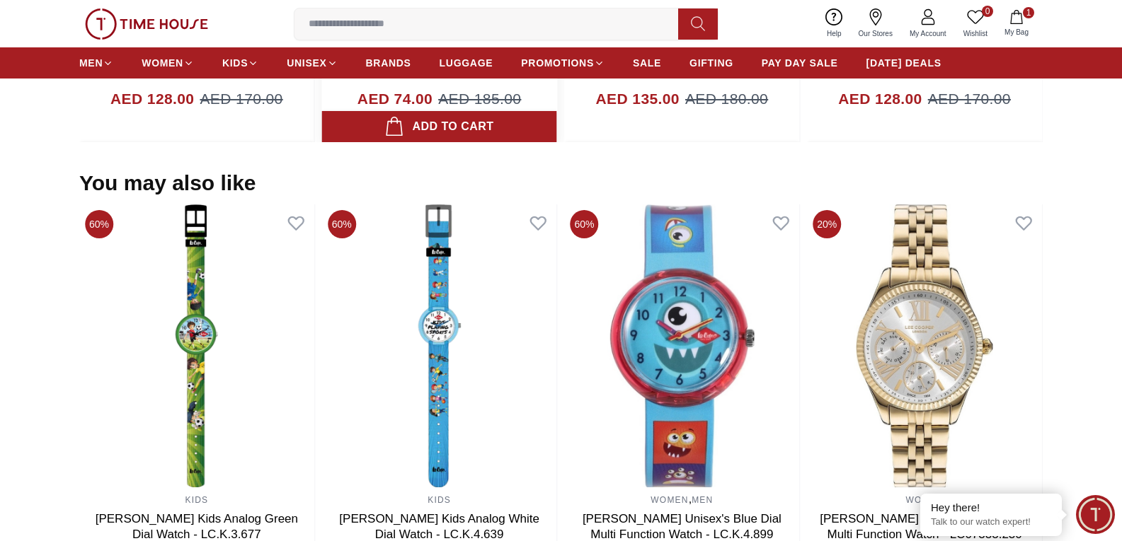
scroll to position [1274, 0]
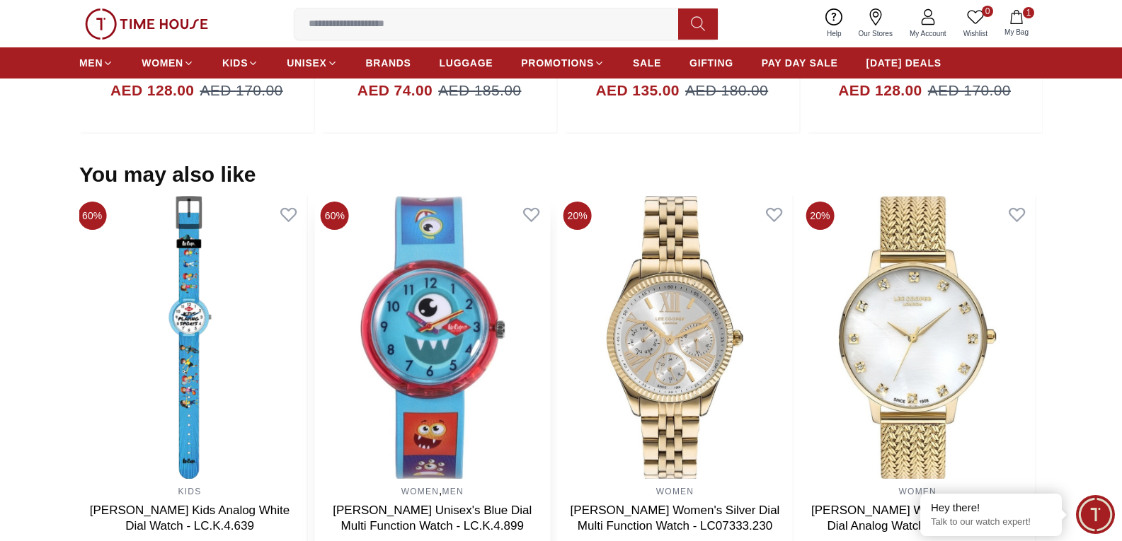
click at [454, 360] on img at bounding box center [432, 337] width 235 height 283
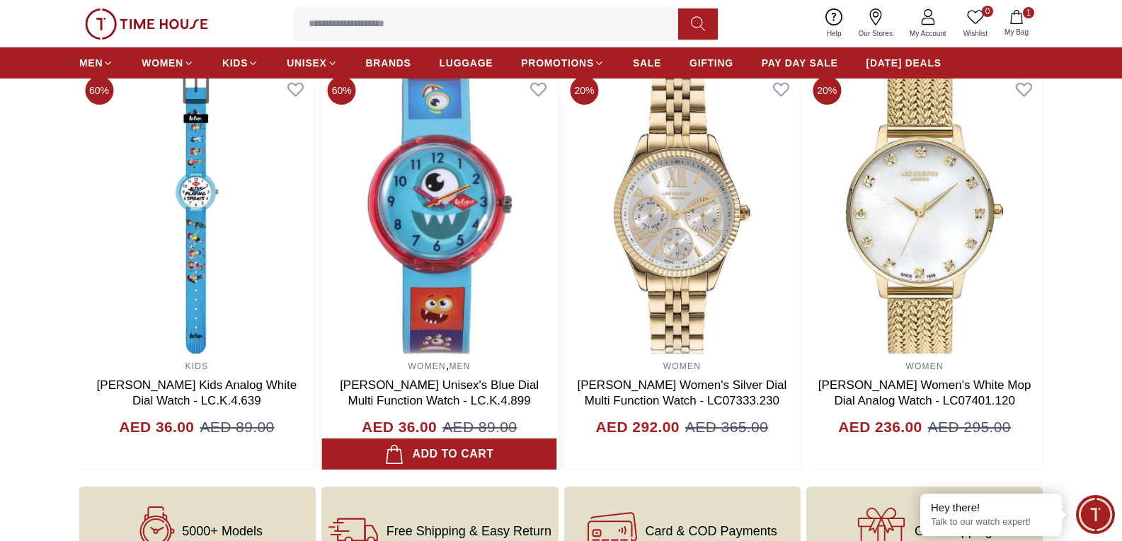
scroll to position [1416, 0]
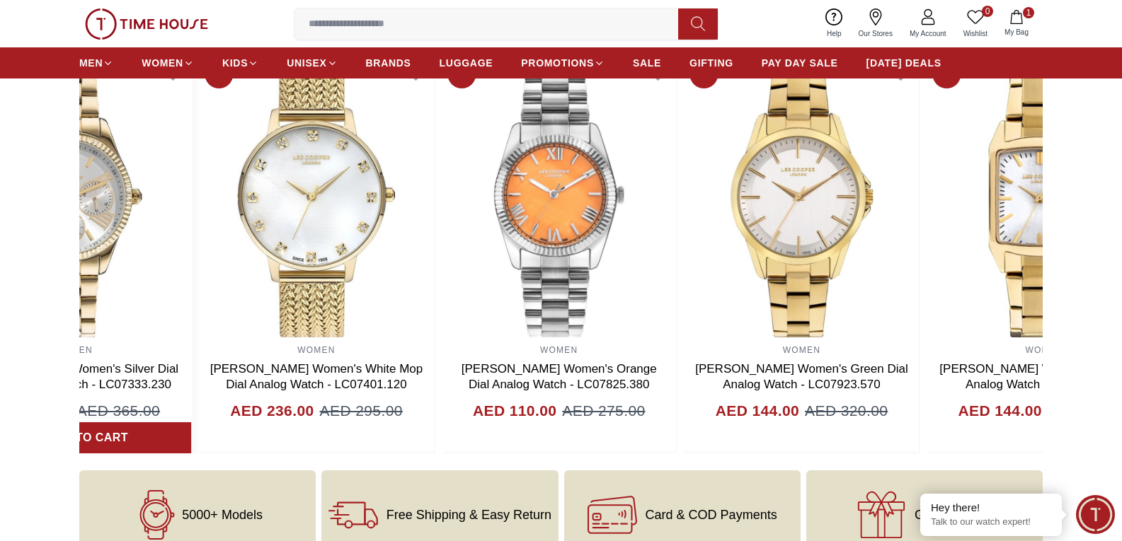
click at [53, 321] on section "You may also like 20% MEN Quantum Men's Chronograph Black Dial Watch - HNG1010.…" at bounding box center [561, 238] width 1122 height 434
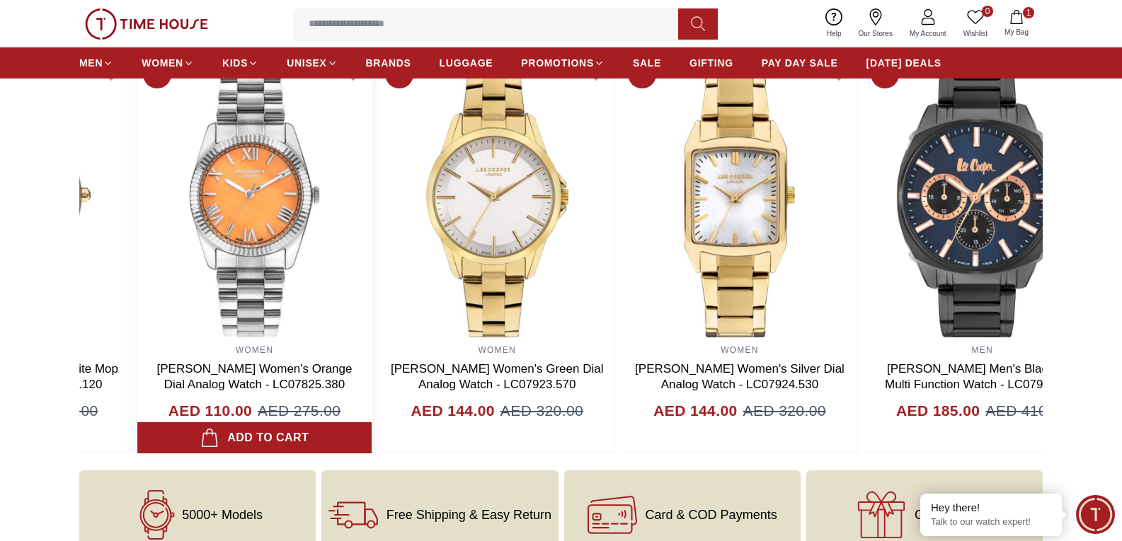
click at [176, 316] on img at bounding box center [254, 195] width 235 height 283
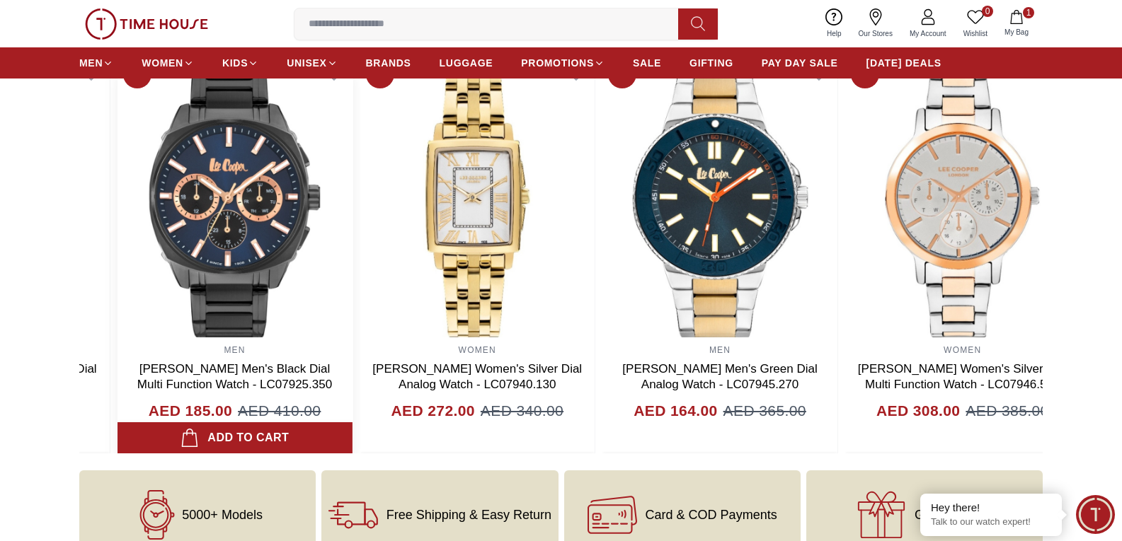
click at [130, 278] on img at bounding box center [234, 195] width 235 height 283
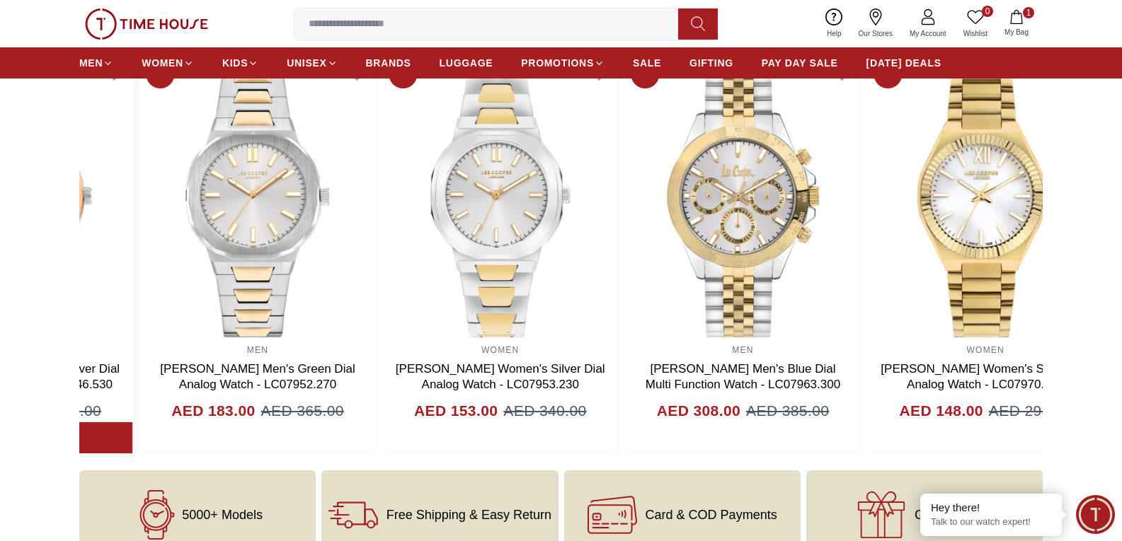
click at [95, 268] on img at bounding box center [14, 195] width 235 height 283
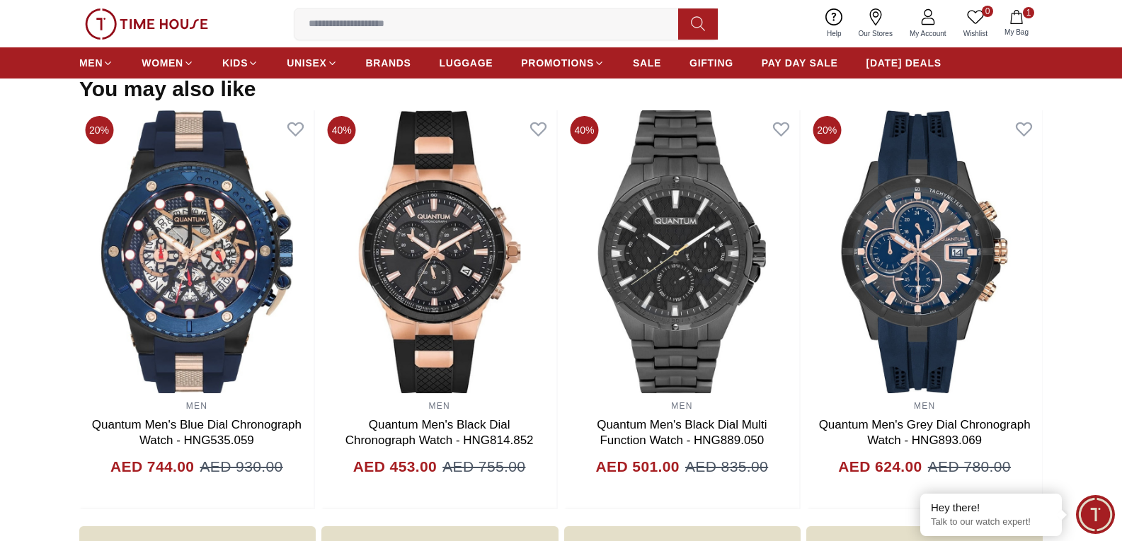
scroll to position [1303, 0]
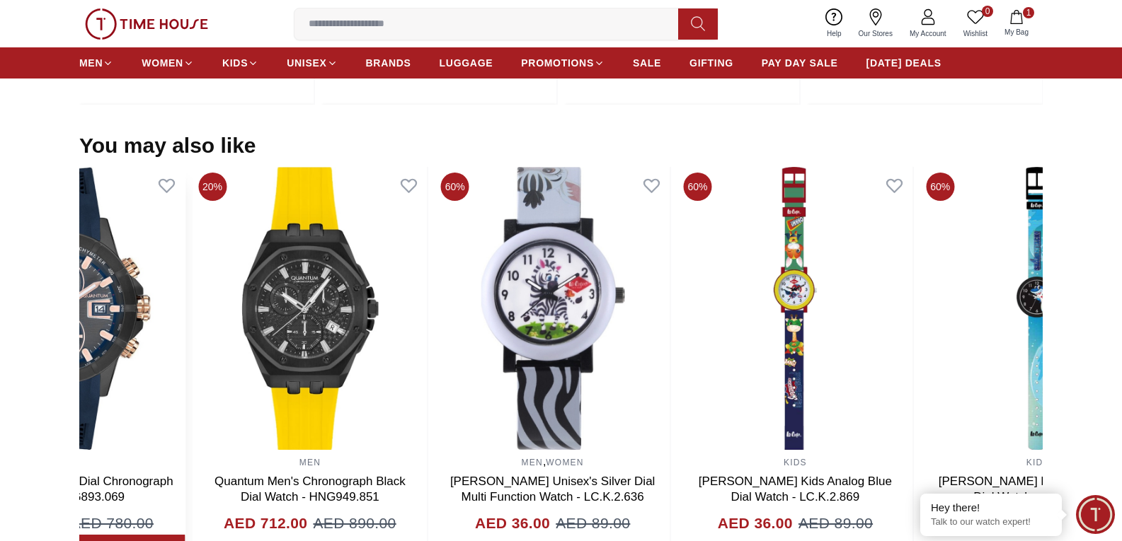
click at [134, 274] on img at bounding box center [67, 308] width 235 height 283
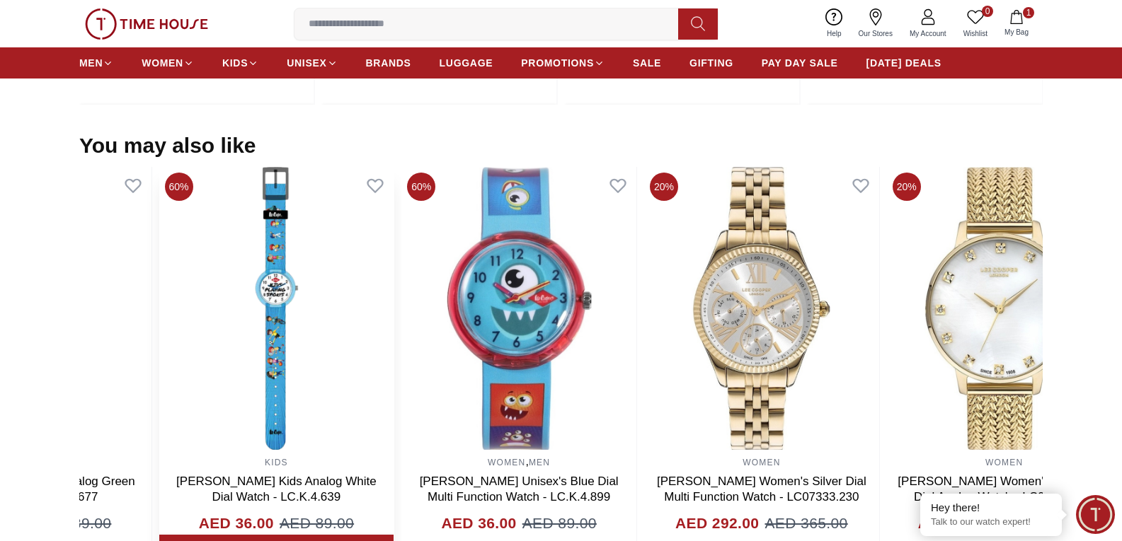
click at [295, 273] on img at bounding box center [276, 308] width 235 height 283
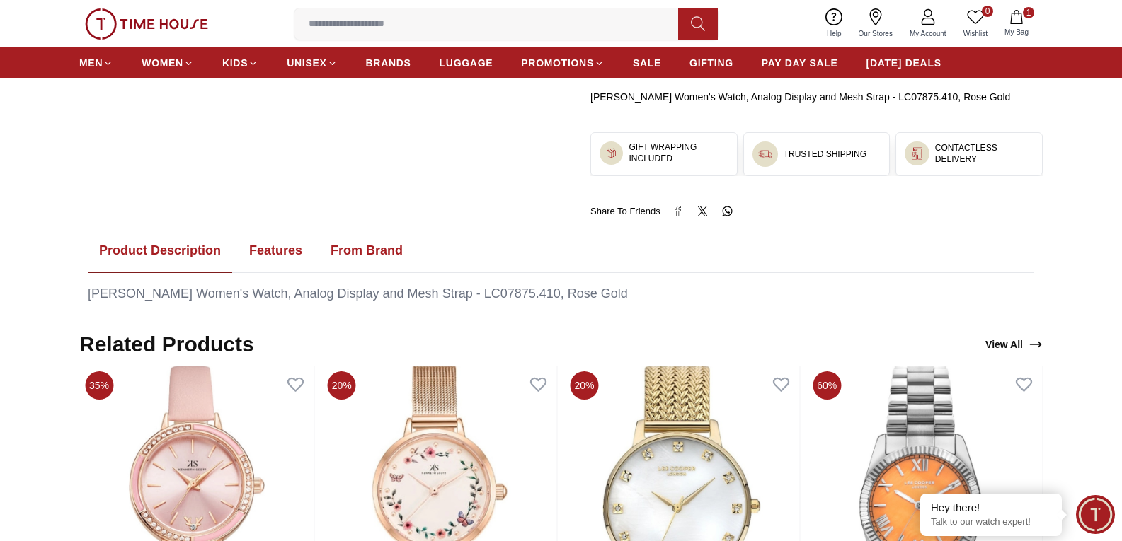
scroll to position [779, 0]
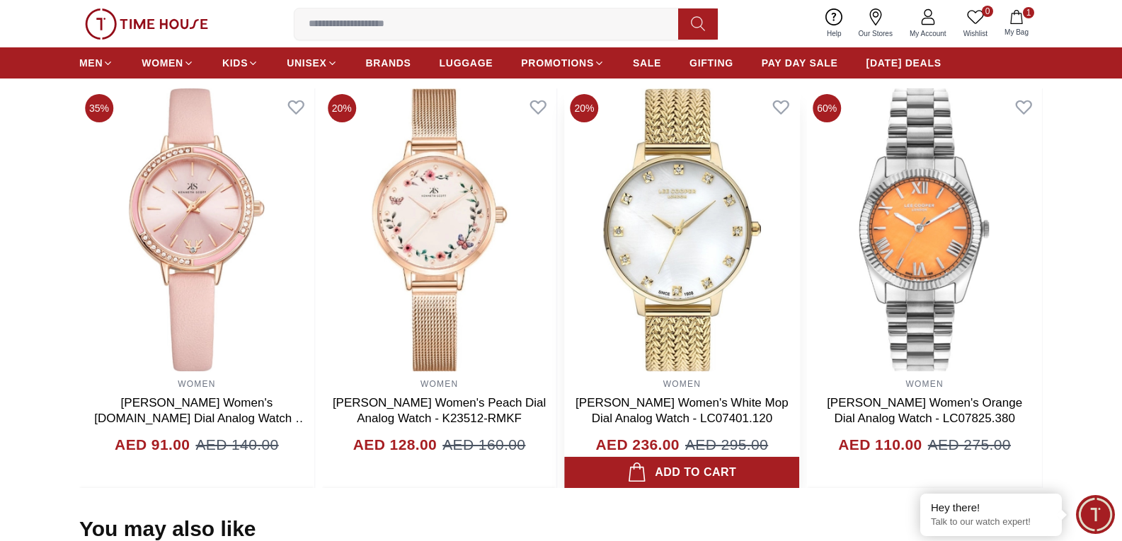
scroll to position [920, 0]
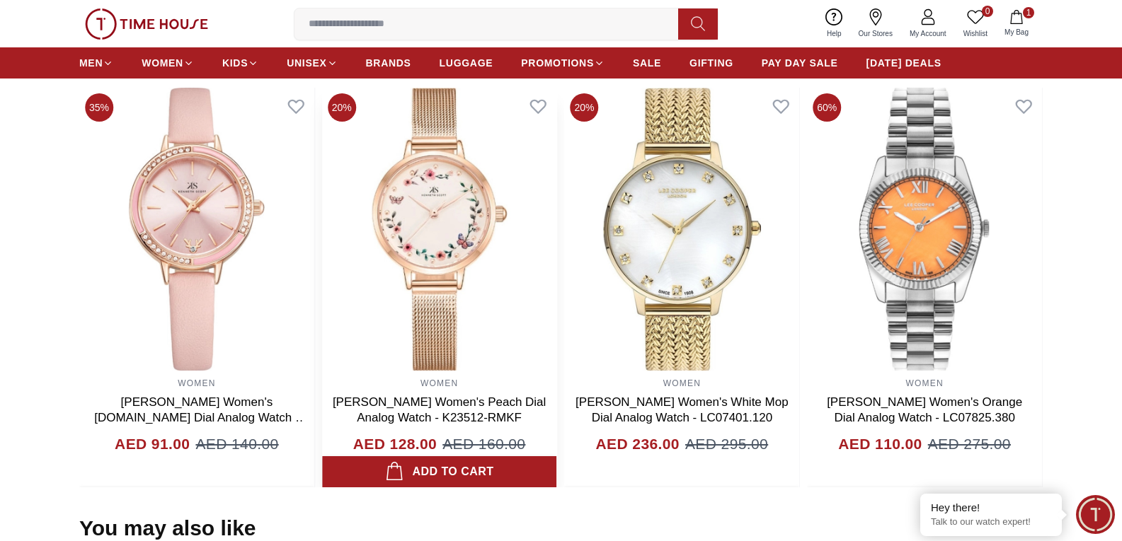
click at [409, 223] on img at bounding box center [439, 229] width 235 height 283
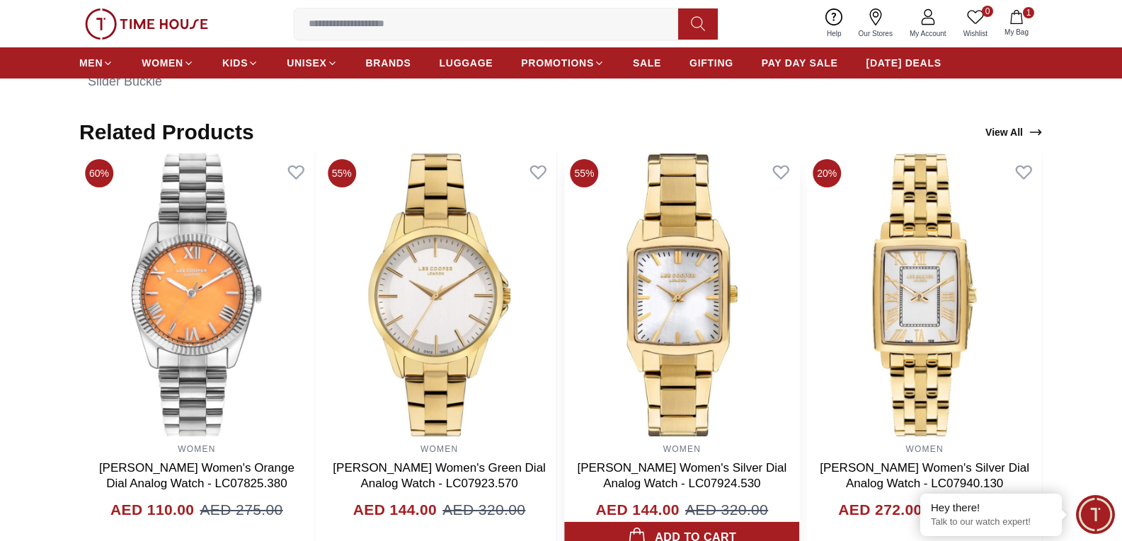
scroll to position [991, 0]
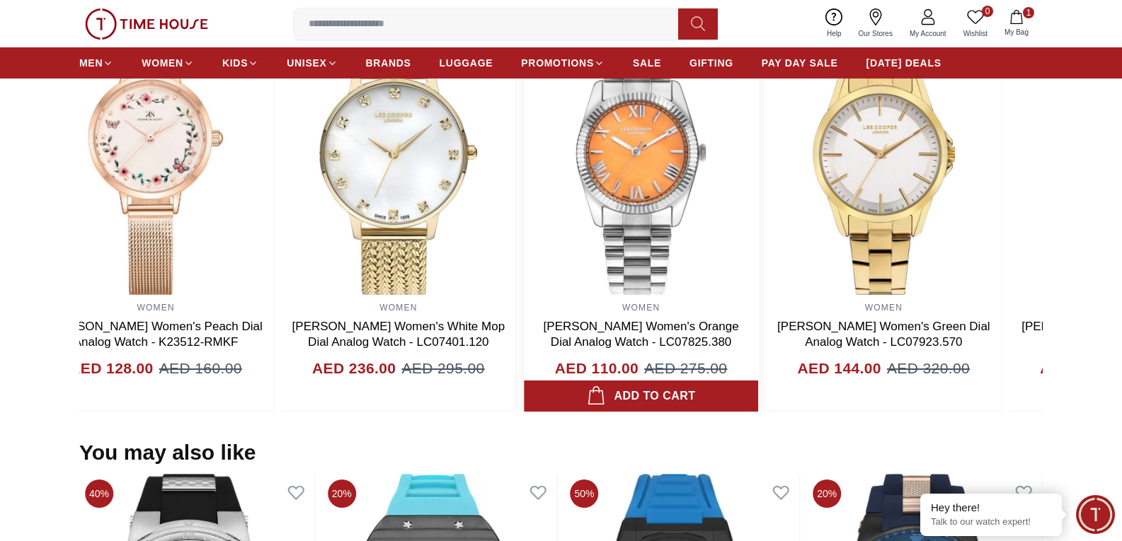
click at [692, 327] on div "WOMEN [PERSON_NAME] Women's Orange Dial Analog Watch - LC07825.380 AED 110.00 A…" at bounding box center [641, 212] width 235 height 400
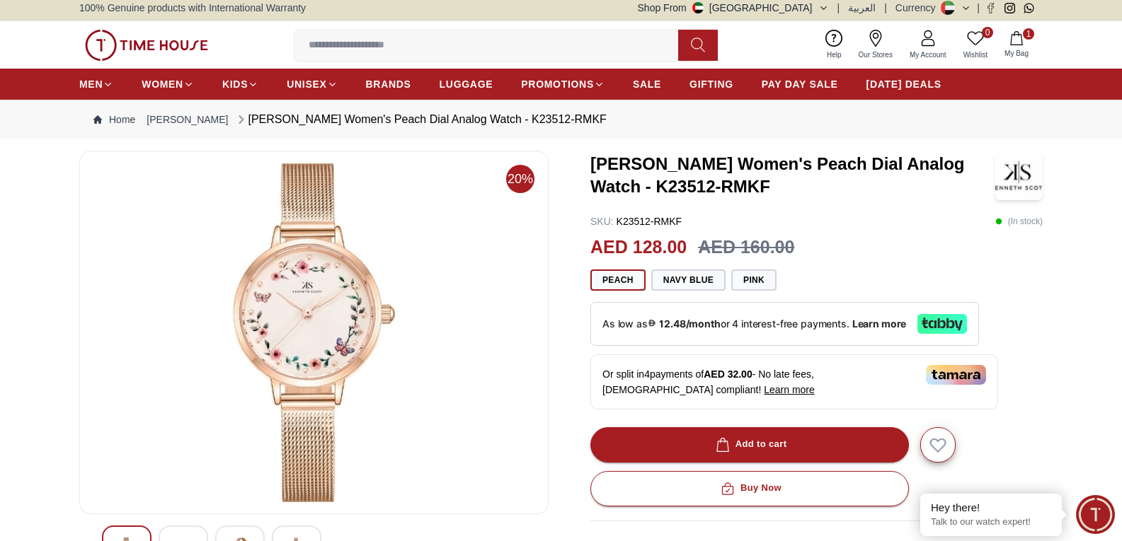
scroll to position [0, 0]
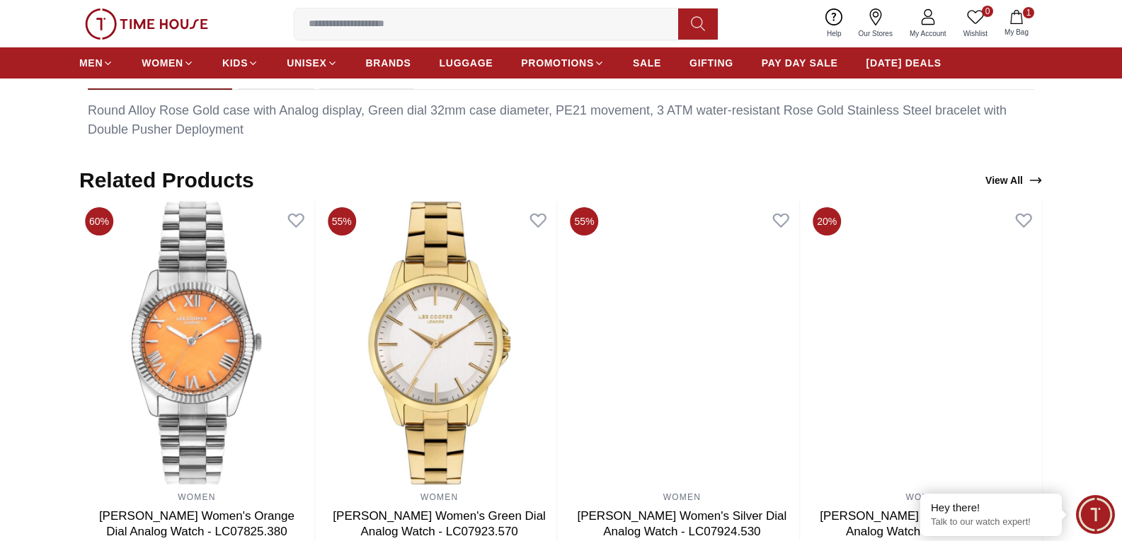
scroll to position [779, 0]
